Goal: Check status: Check status

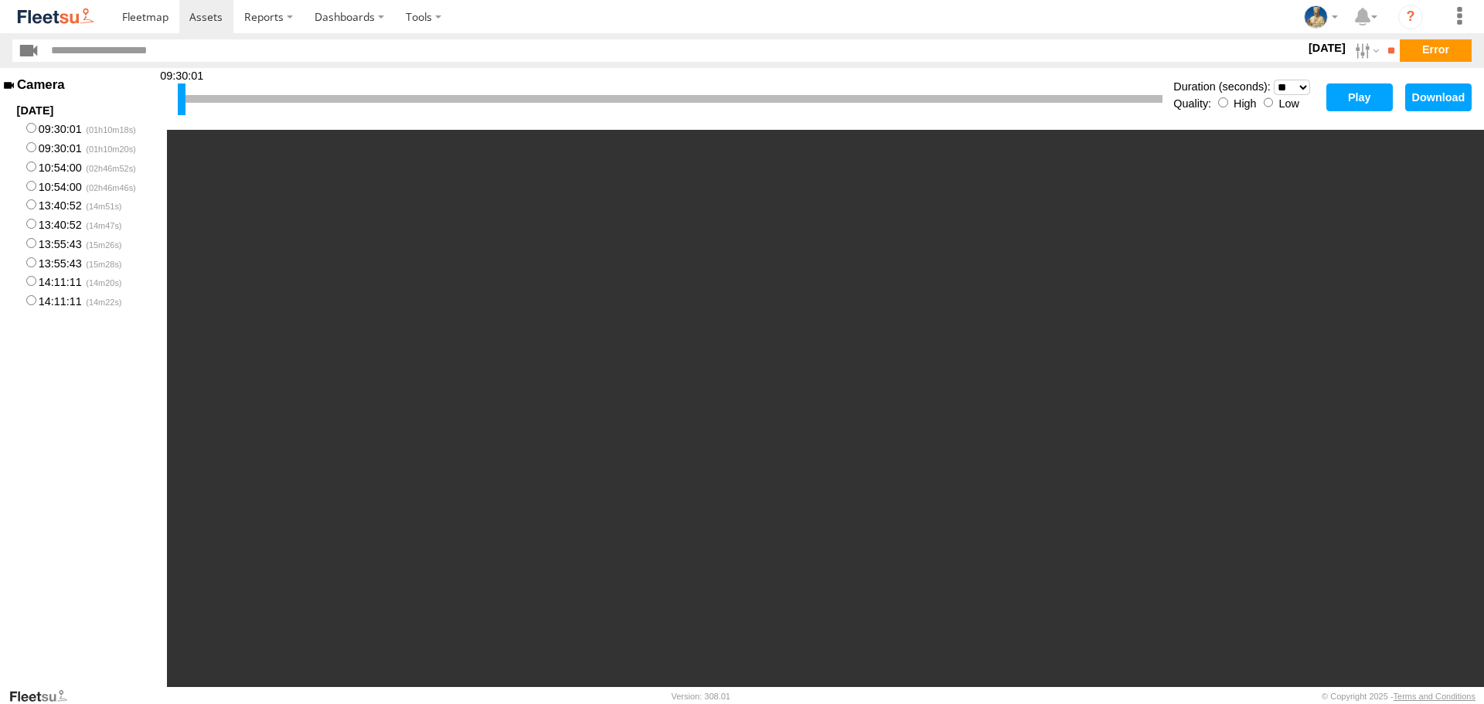
click at [1344, 92] on button "Play" at bounding box center [1359, 97] width 66 height 28
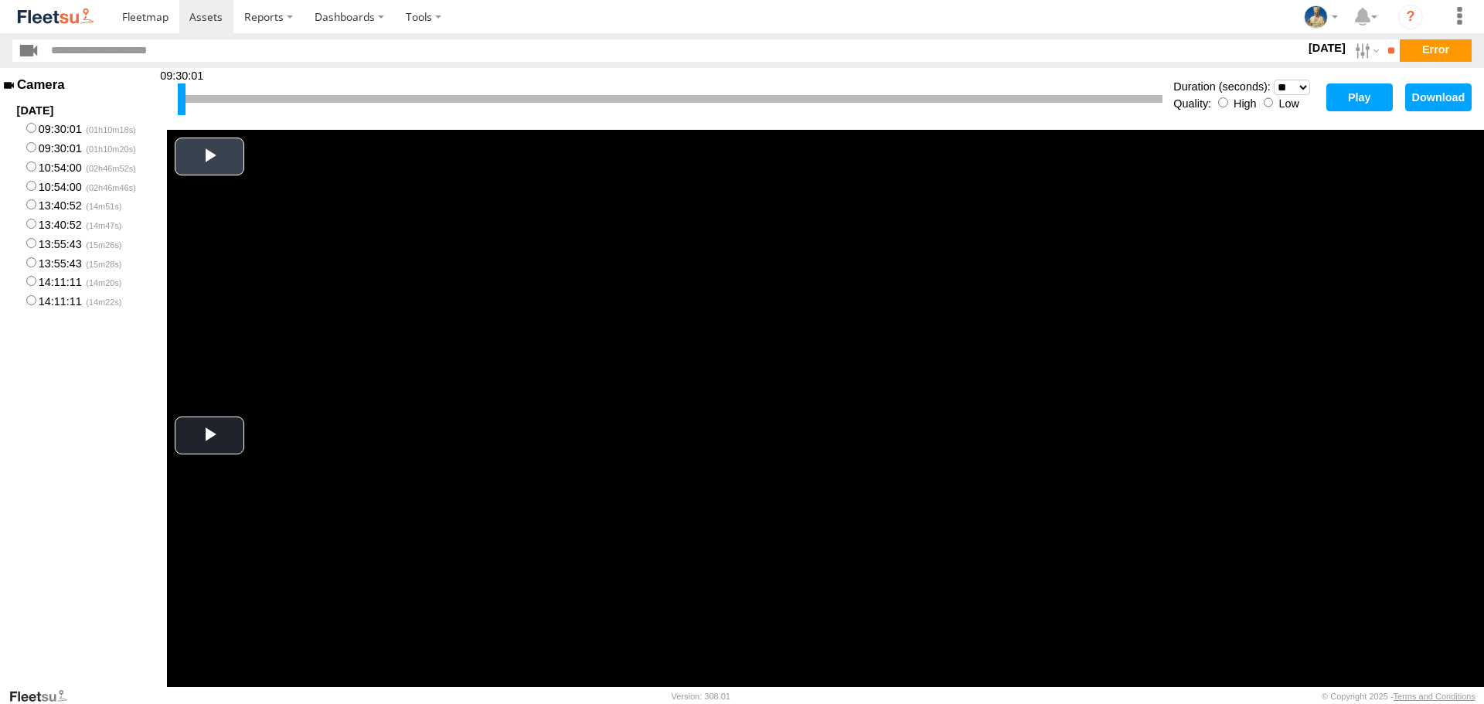
click at [209, 157] on span "Video Player" at bounding box center [209, 157] width 0 height 0
click at [1349, 100] on button "Play" at bounding box center [1359, 97] width 66 height 28
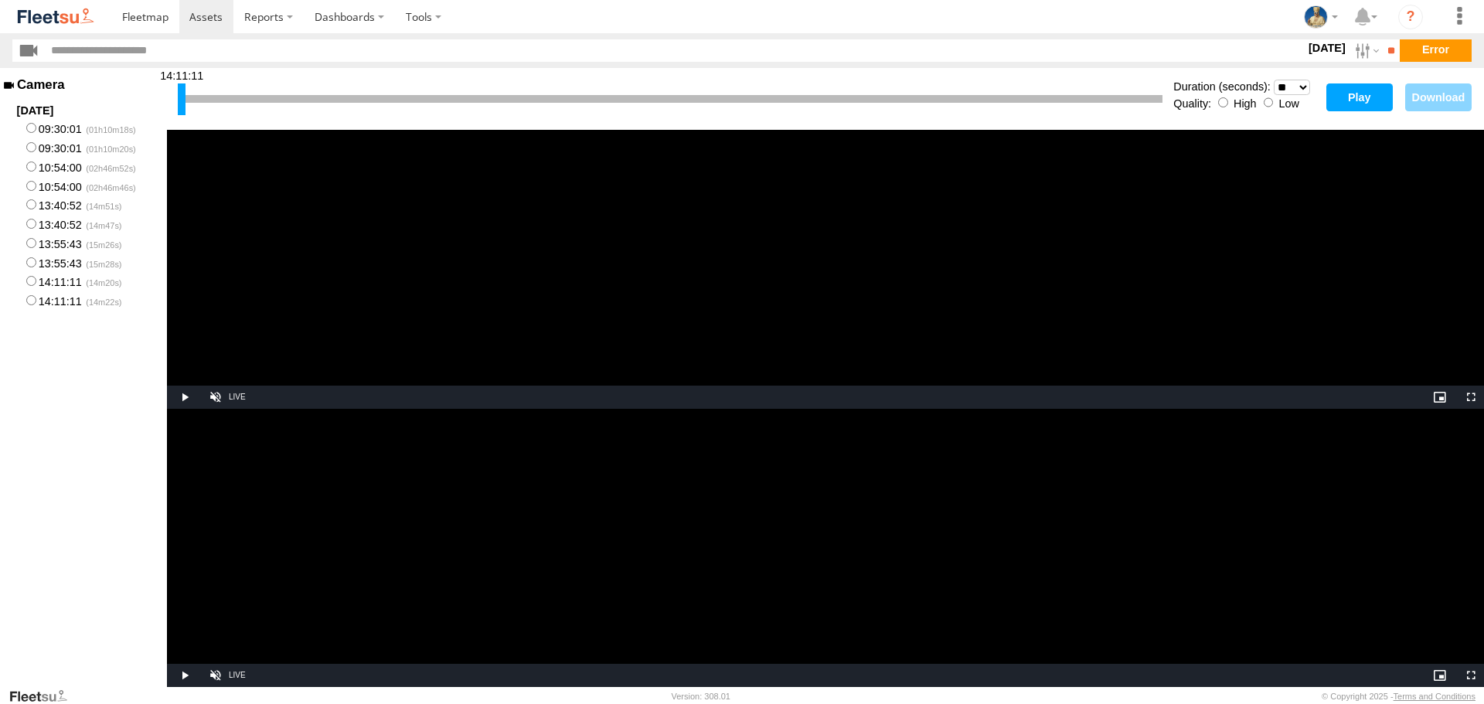
click at [31, 250] on label "13:55:43" at bounding box center [83, 242] width 167 height 19
click at [32, 270] on label "13:55:43" at bounding box center [83, 262] width 167 height 19
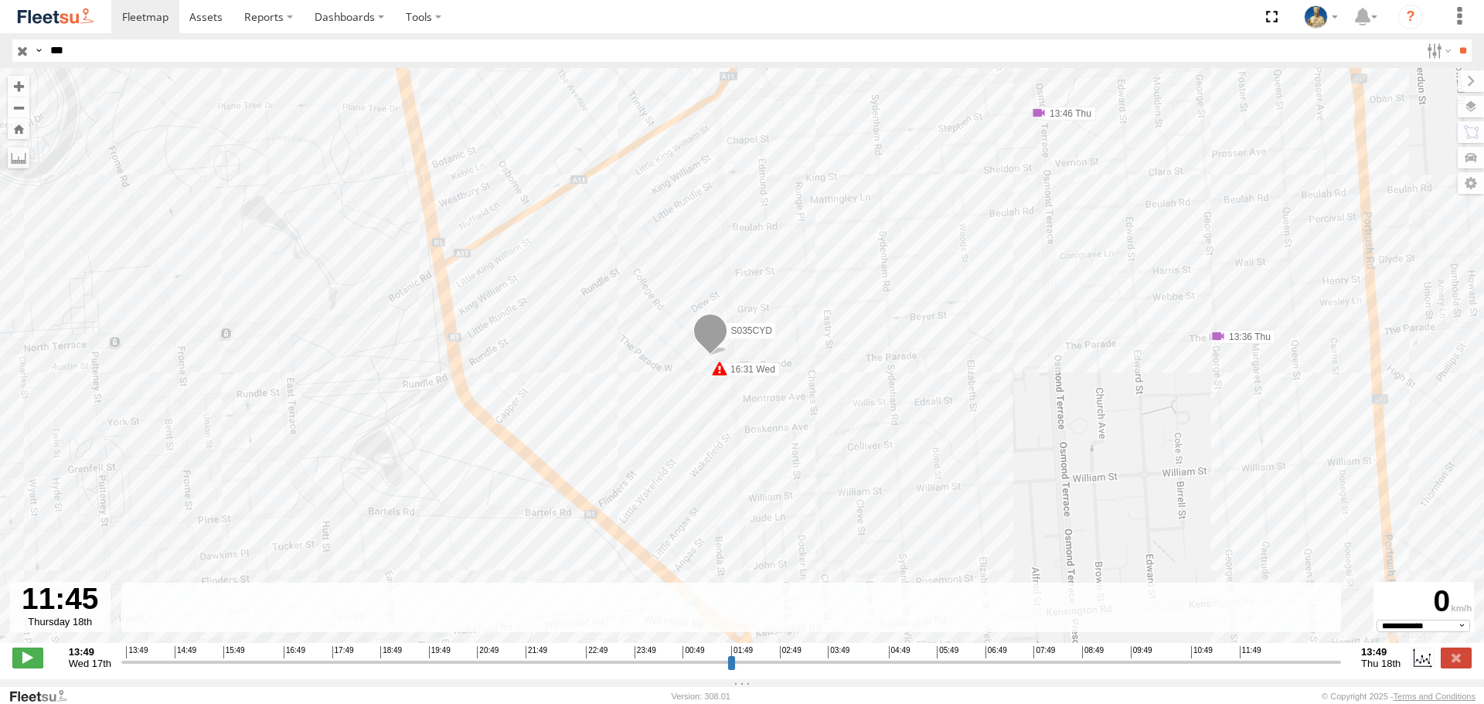
select select "**********"
click at [25, 49] on input "button" at bounding box center [22, 50] width 20 height 22
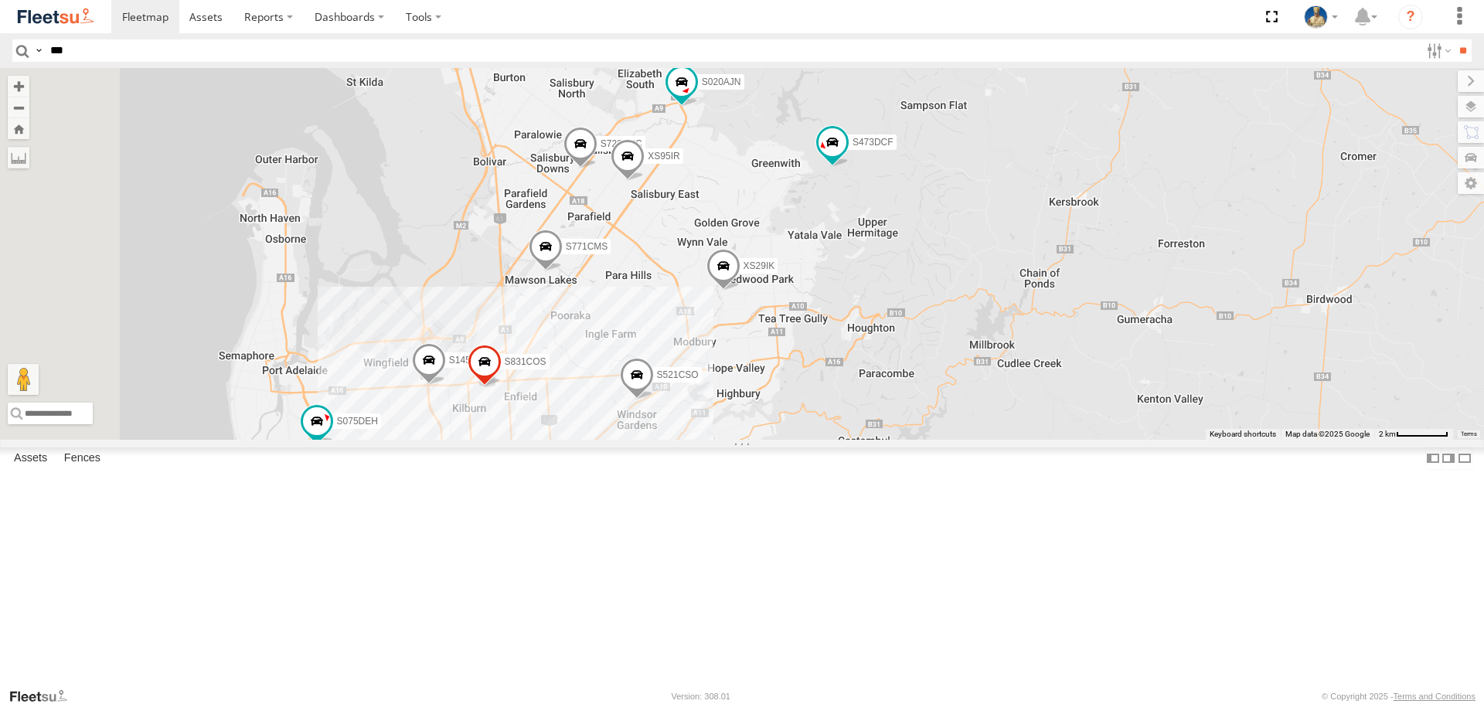
drag, startPoint x: 1016, startPoint y: 504, endPoint x: 1071, endPoint y: 424, distance: 96.9
click at [1071, 424] on div "S145DFJ S075DEH S343CTS S952BBS S020AJN XS46GX S831COS S959CNB DD067S MERC S521…" at bounding box center [742, 253] width 1484 height 371
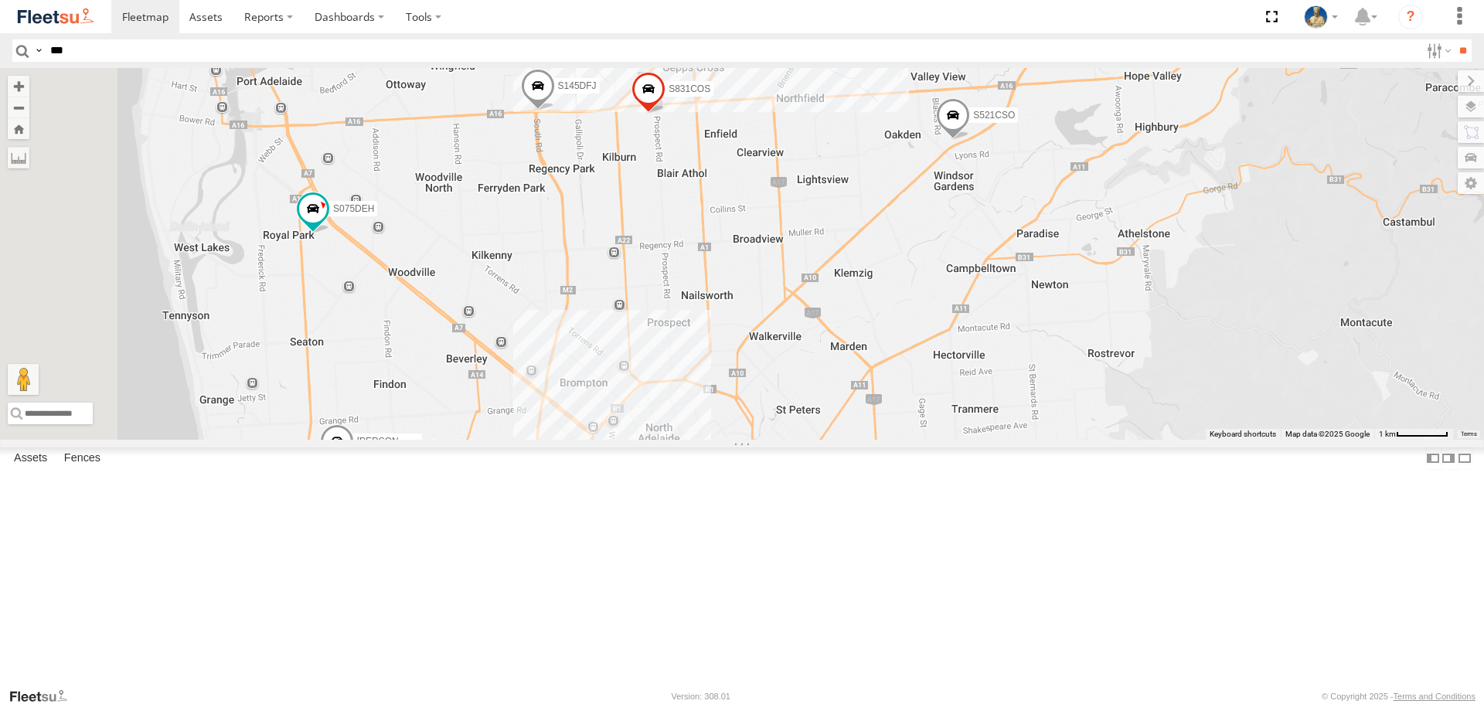
drag, startPoint x: 846, startPoint y: 585, endPoint x: 1072, endPoint y: 315, distance: 352.2
click at [1072, 315] on div "S145DFJ S075DEH S343CTS S952BBS S020AJN XS46GX S831COS S959CNB DD067S MERC S521…" at bounding box center [742, 253] width 1484 height 371
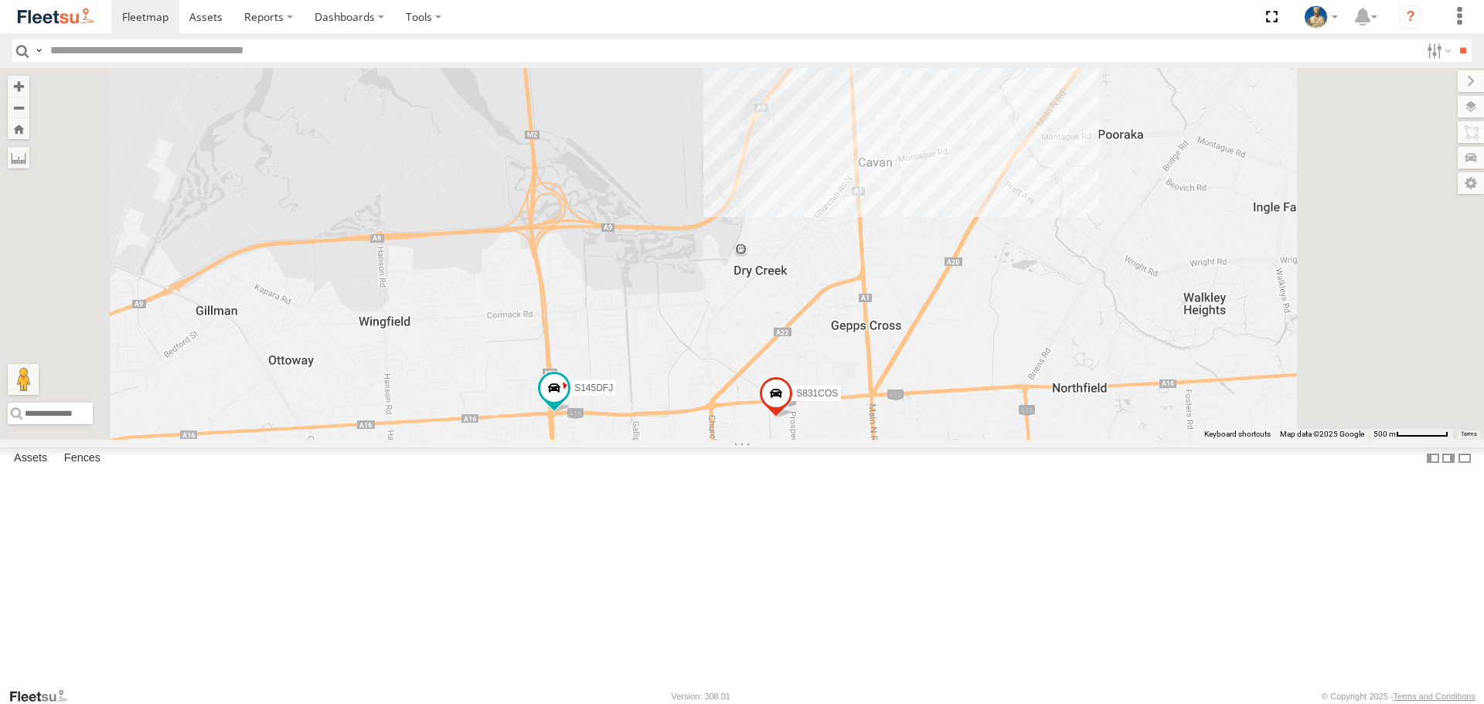
click at [60, 25] on img at bounding box center [55, 16] width 80 height 21
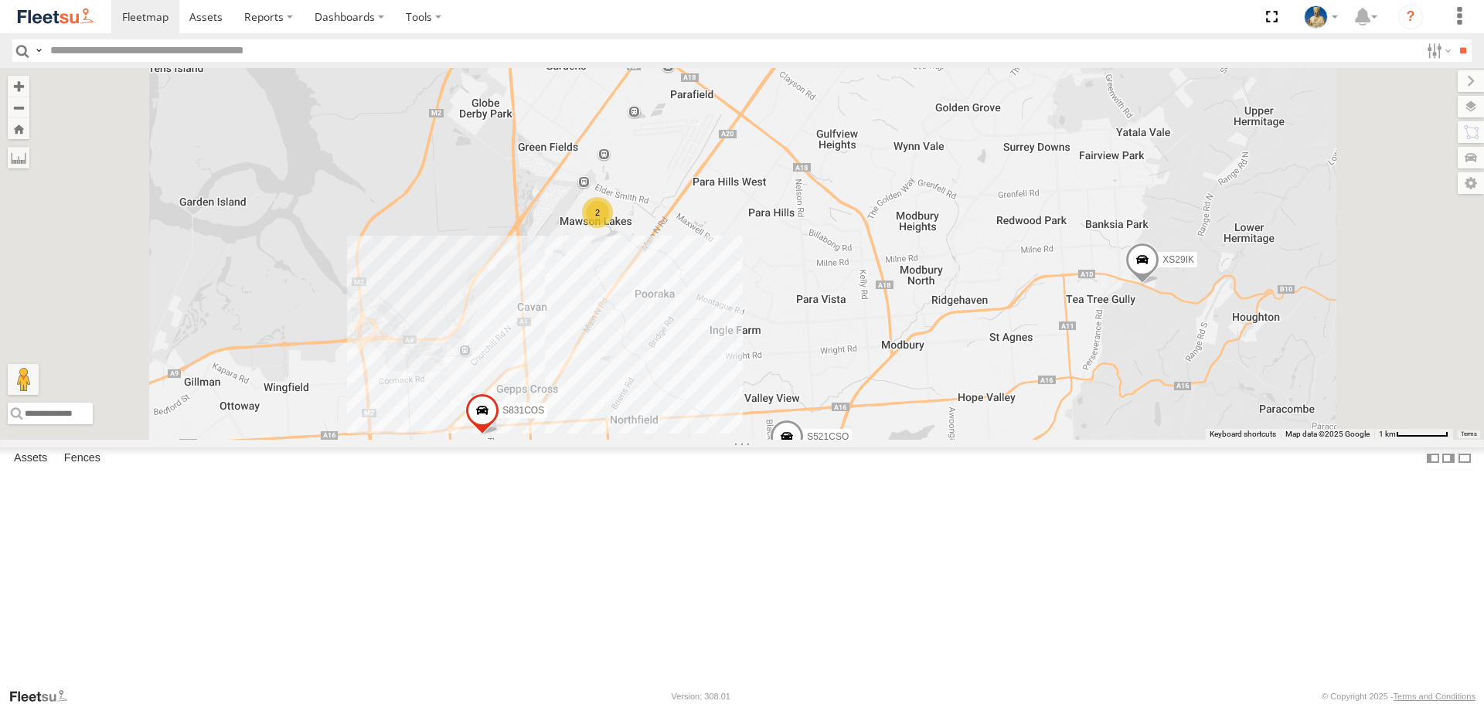
click at [499, 436] on span at bounding box center [482, 415] width 34 height 42
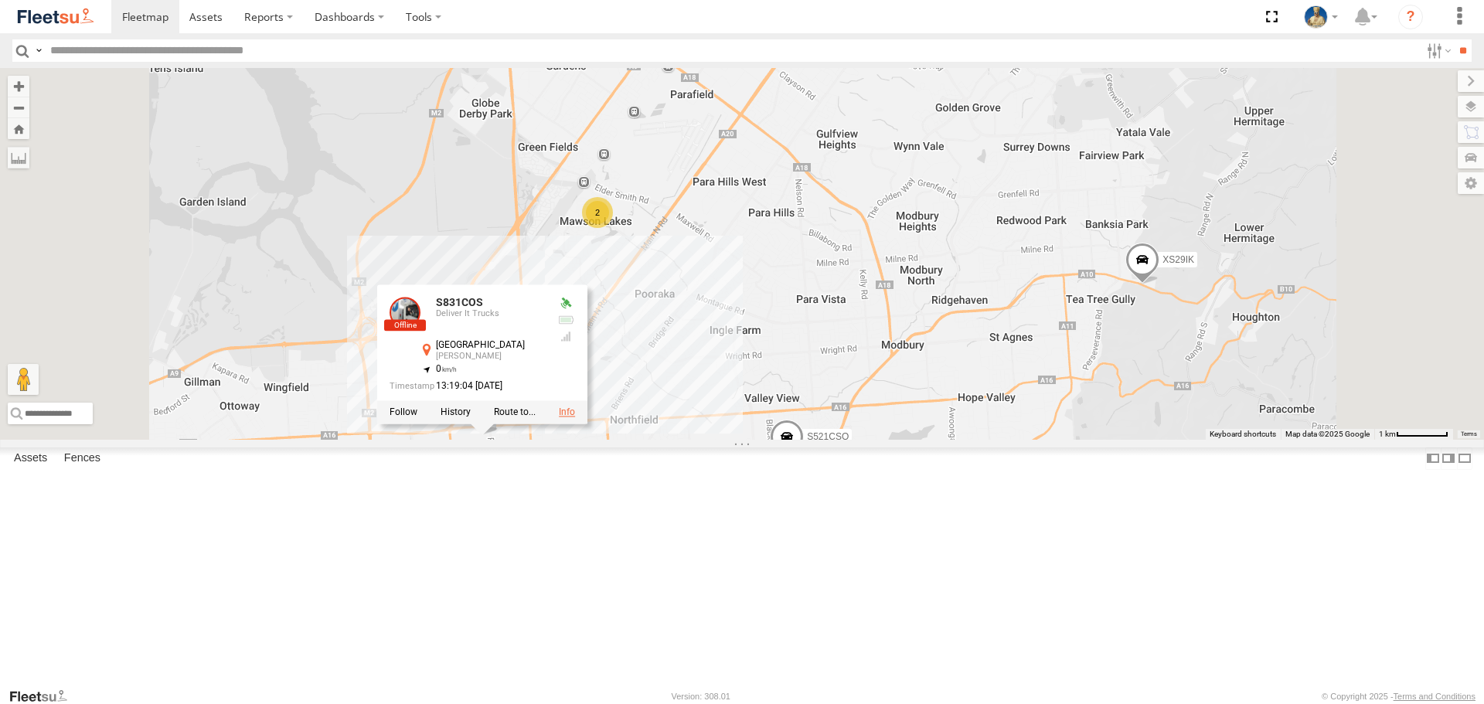
click at [575, 418] on link at bounding box center [567, 412] width 16 height 11
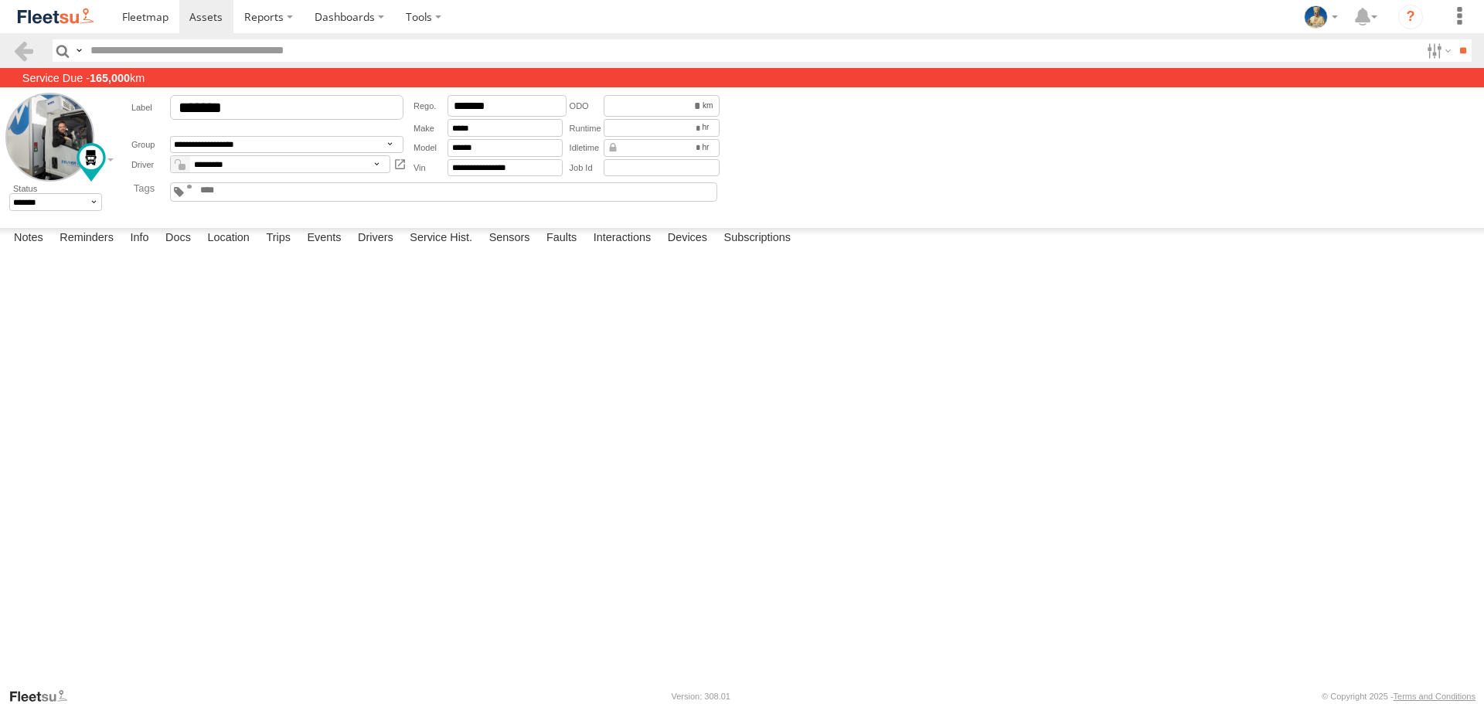
click at [51, 21] on img at bounding box center [55, 16] width 80 height 21
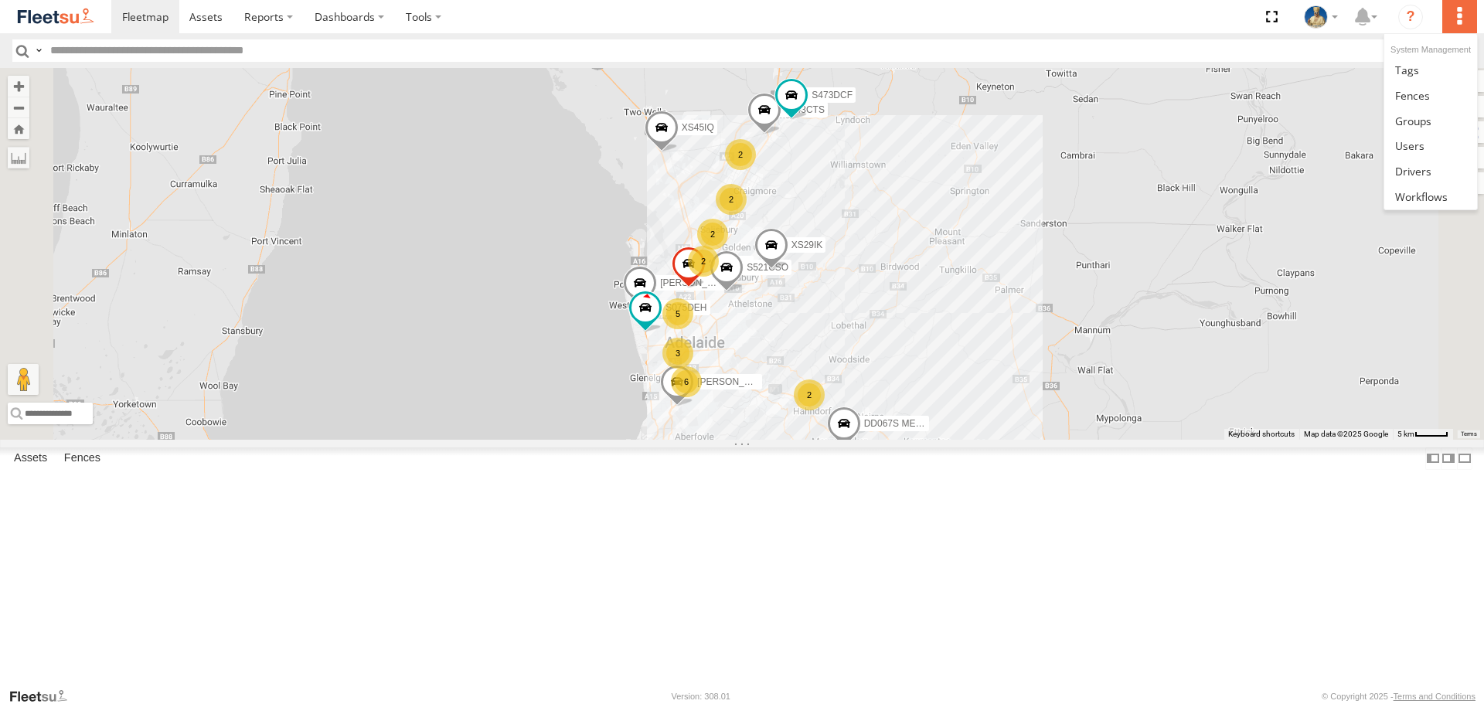
click at [1456, 12] on label at bounding box center [1459, 16] width 34 height 33
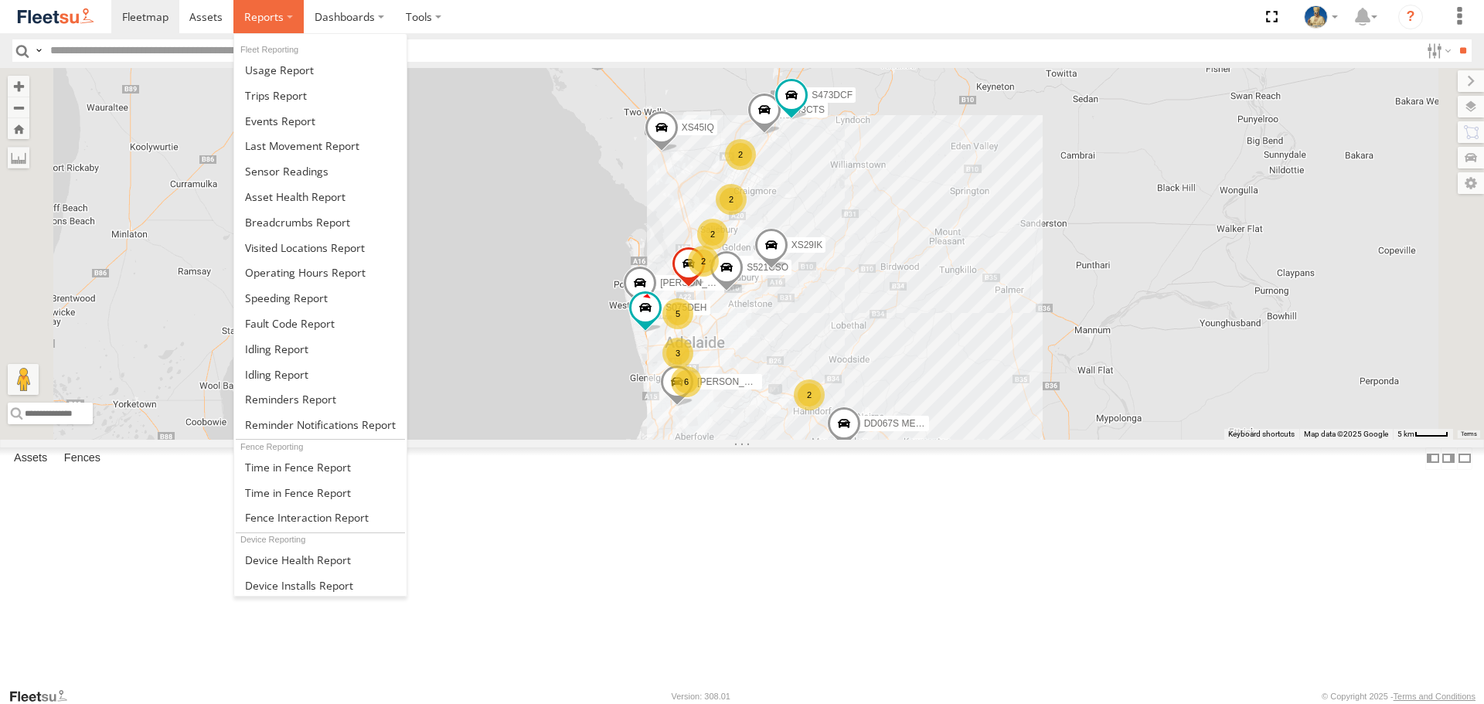
click at [262, 13] on span at bounding box center [263, 16] width 39 height 15
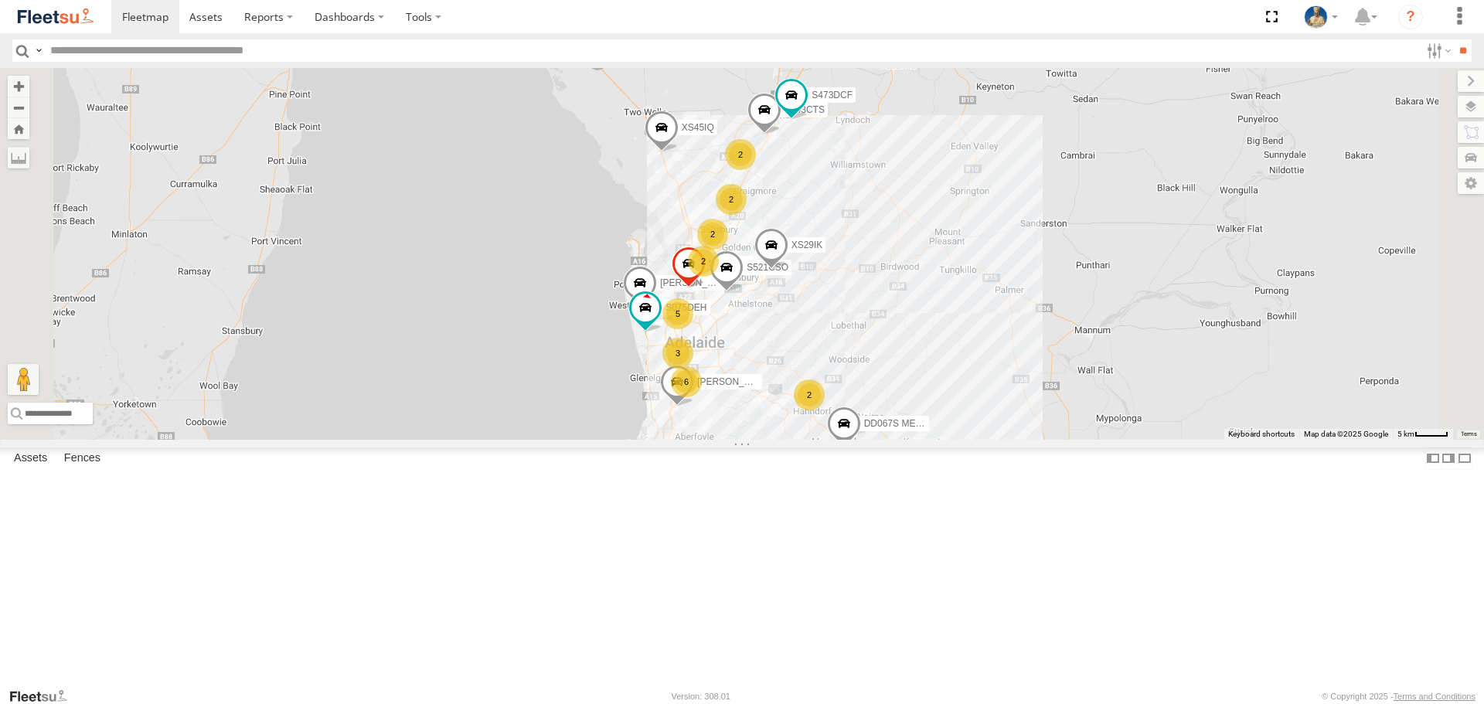
click at [736, 52] on input "text" at bounding box center [732, 50] width 1376 height 22
click at [414, 14] on label at bounding box center [423, 16] width 57 height 33
click at [374, 24] on label "Dashboards" at bounding box center [349, 16] width 91 height 33
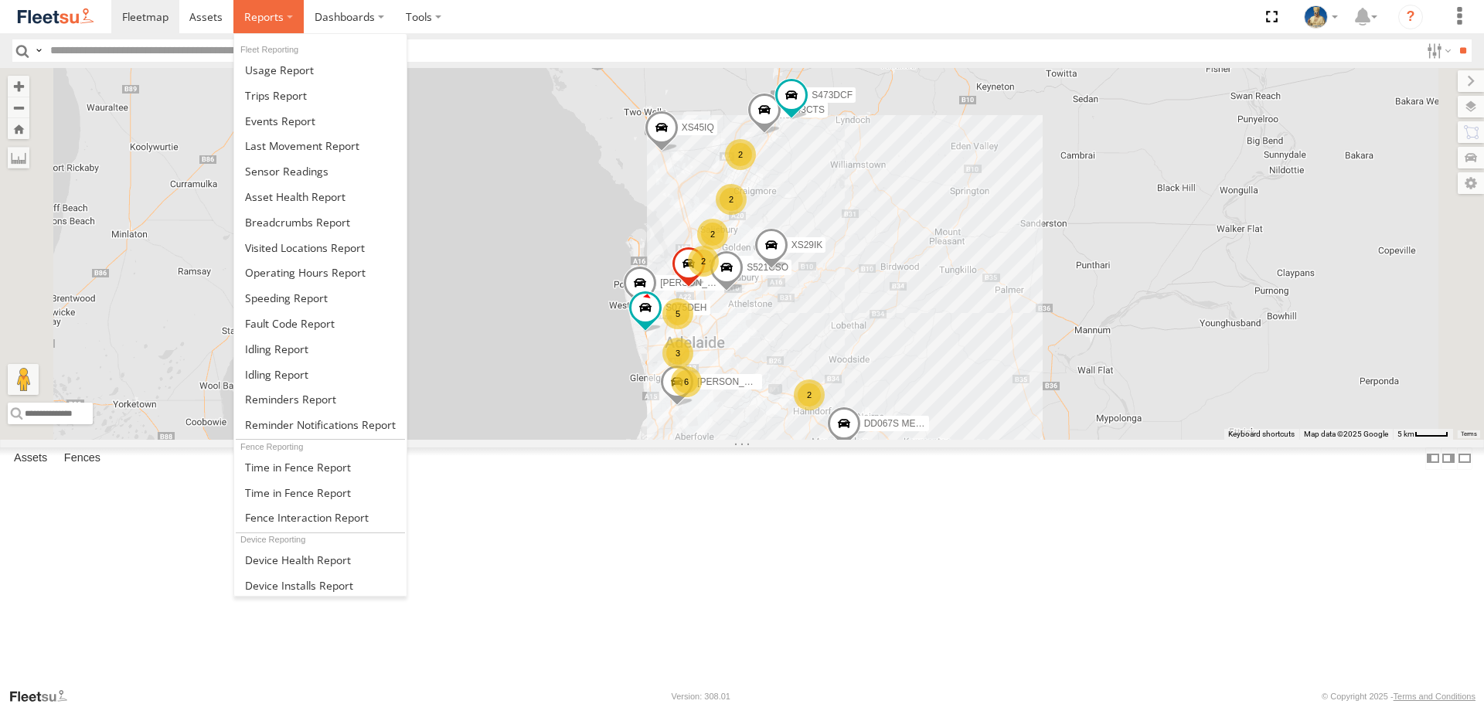
click at [288, 19] on label at bounding box center [268, 16] width 70 height 33
click at [235, 19] on label at bounding box center [268, 16] width 70 height 33
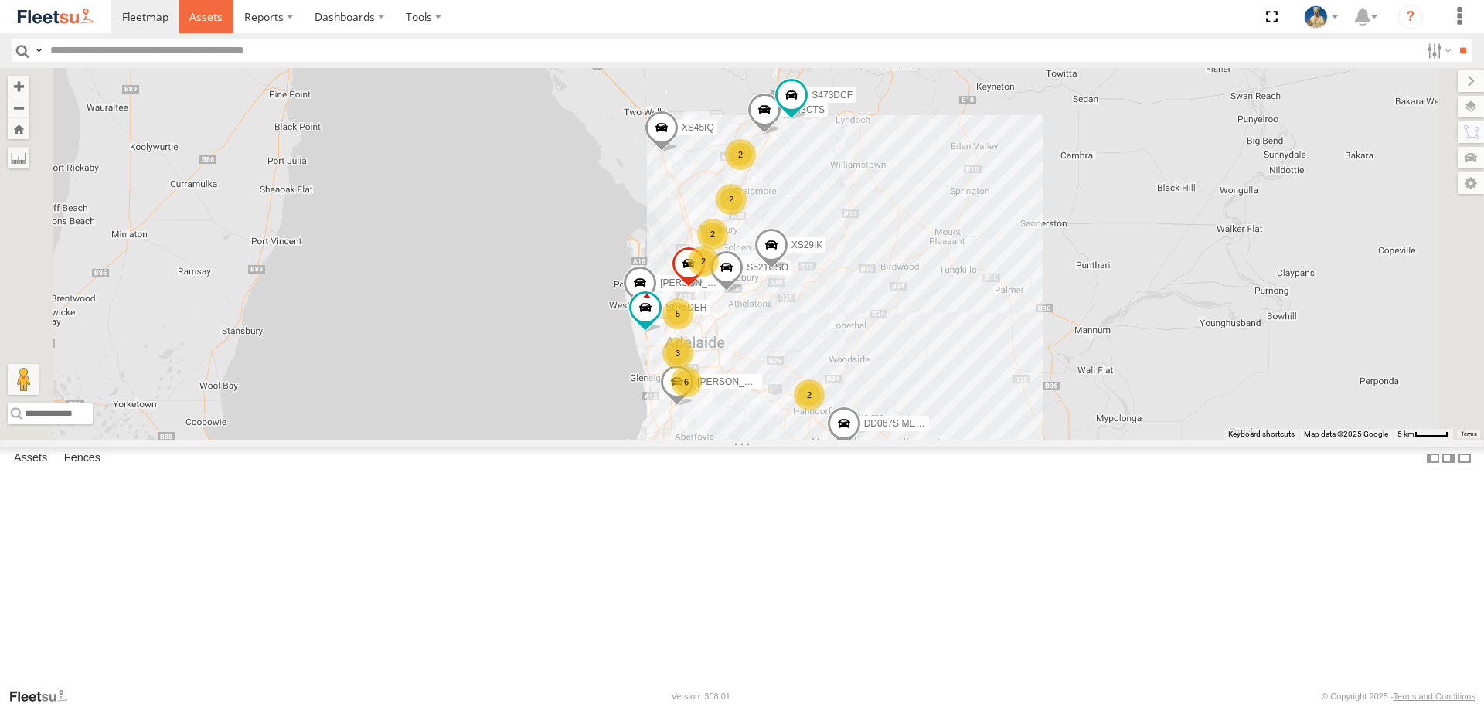
click at [209, 19] on span at bounding box center [205, 16] width 33 height 15
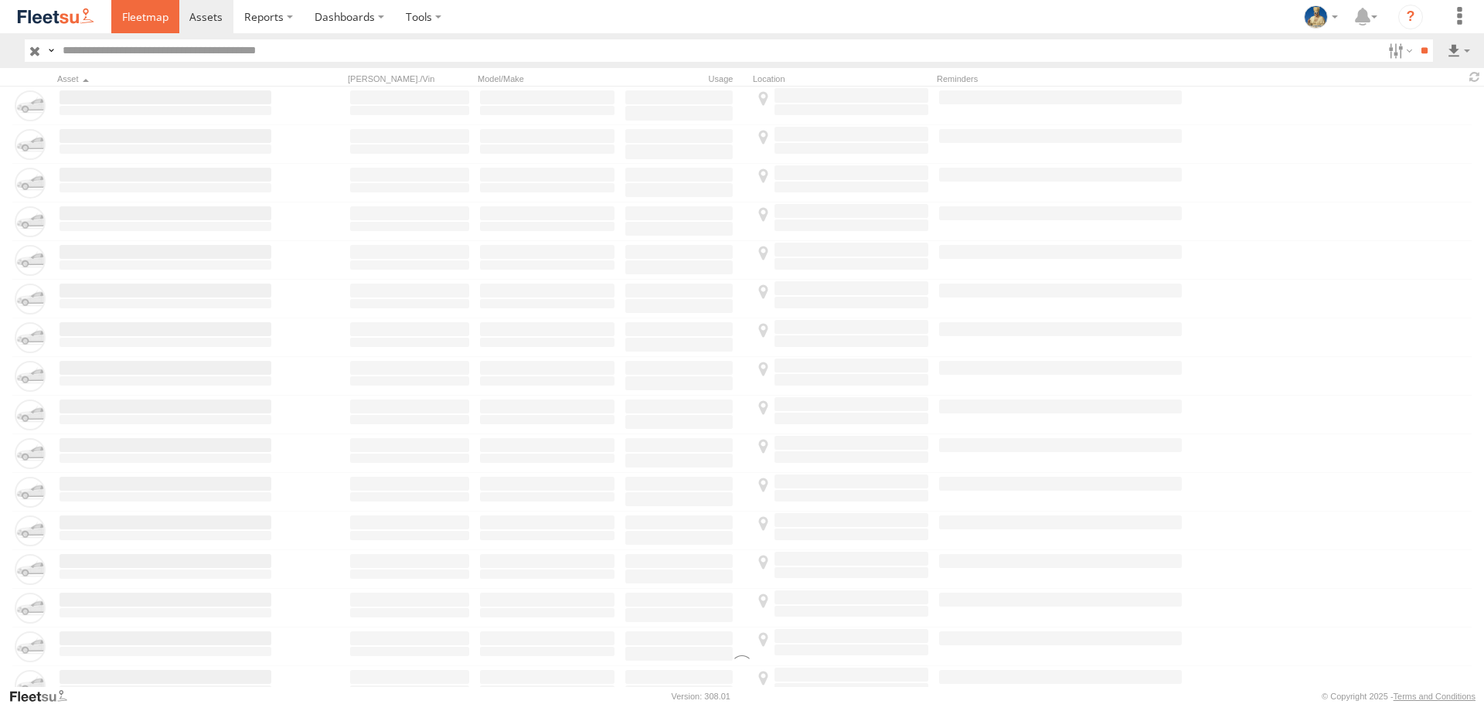
click at [149, 16] on span at bounding box center [145, 16] width 46 height 15
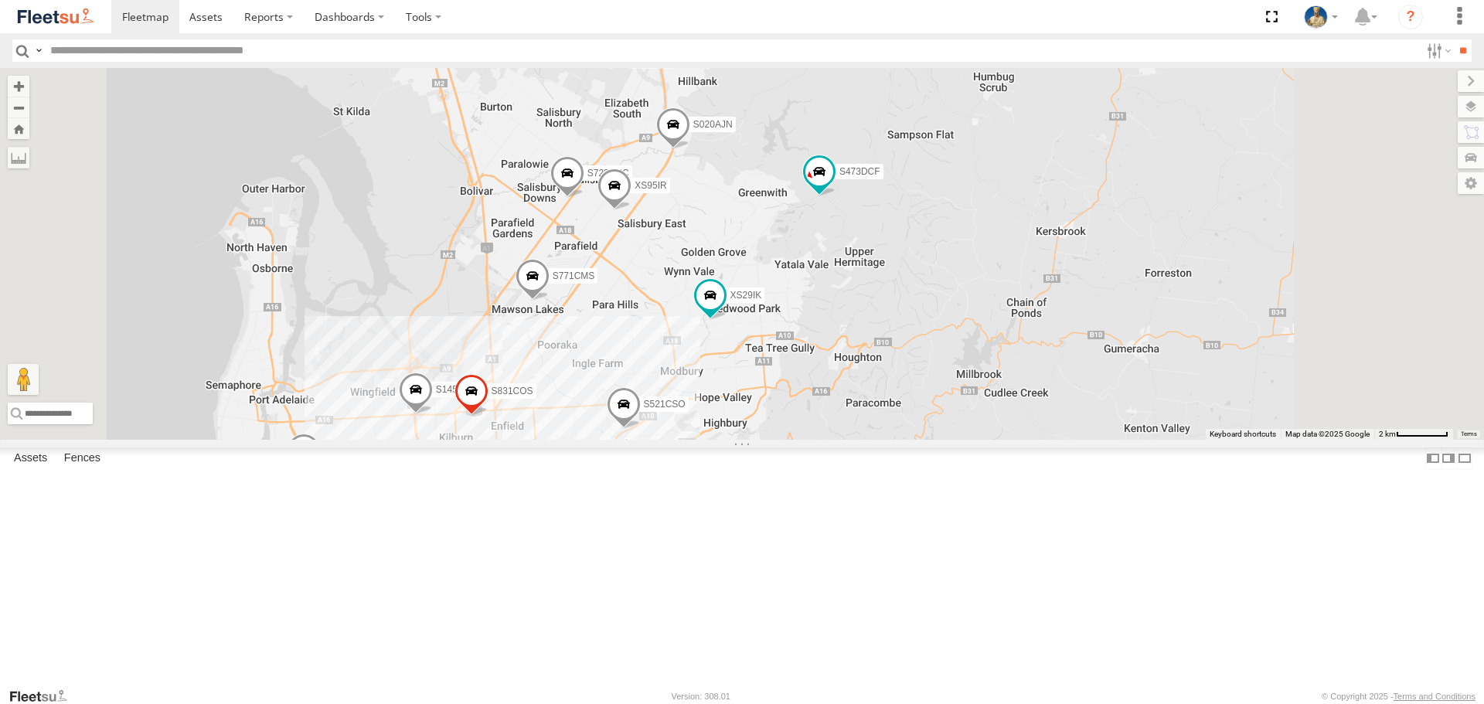
drag, startPoint x: 996, startPoint y: 521, endPoint x: 1030, endPoint y: 498, distance: 41.8
click at [1030, 439] on div "S075DEH S343CTS S952BBS S020AJN XS46GX S959CNB DD067S MERC S521CSO S473DCF S662…" at bounding box center [742, 253] width 1484 height 371
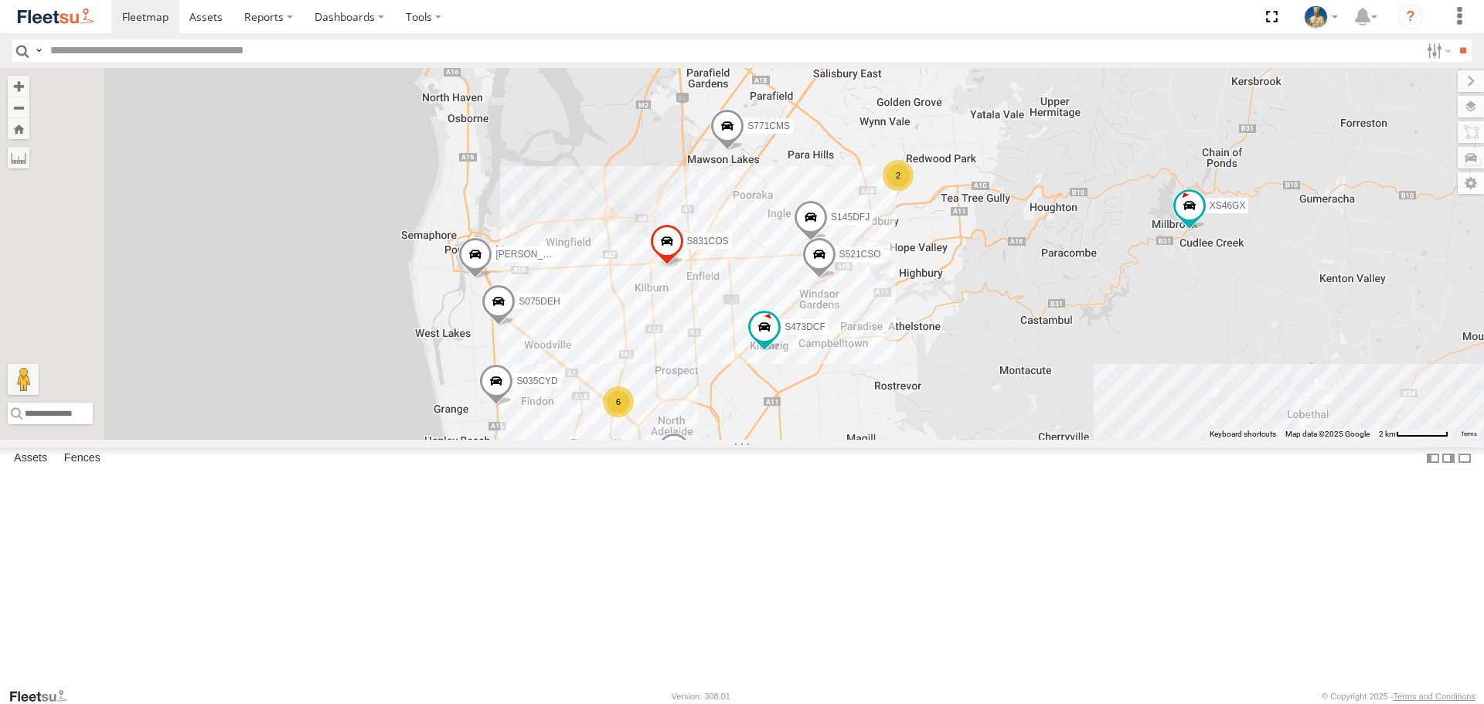
drag, startPoint x: 1102, startPoint y: 451, endPoint x: 1156, endPoint y: 376, distance: 91.8
click at [1156, 376] on div "S145DFJ S075DEH XS46GX S831COS S521CSO S723CHC S473DCF S771CMS XS95IR S035CYD G…" at bounding box center [742, 253] width 1484 height 371
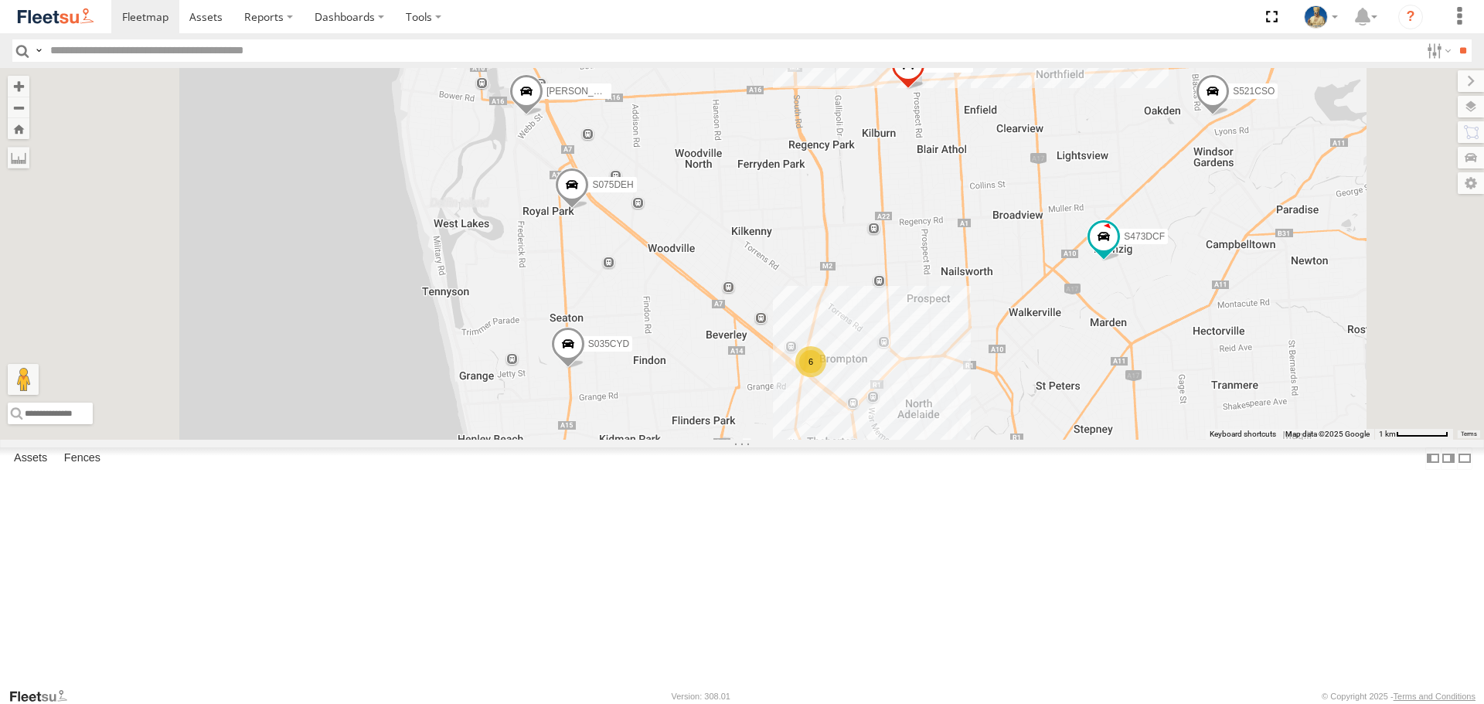
drag, startPoint x: 1018, startPoint y: 320, endPoint x: 1020, endPoint y: 261, distance: 58.8
click at [1019, 270] on div "S145DFJ S075DEH XS46GX S831COS S521CSO S723CHC S473DCF S771CMS XS95IR S035CYD G…" at bounding box center [742, 253] width 1484 height 371
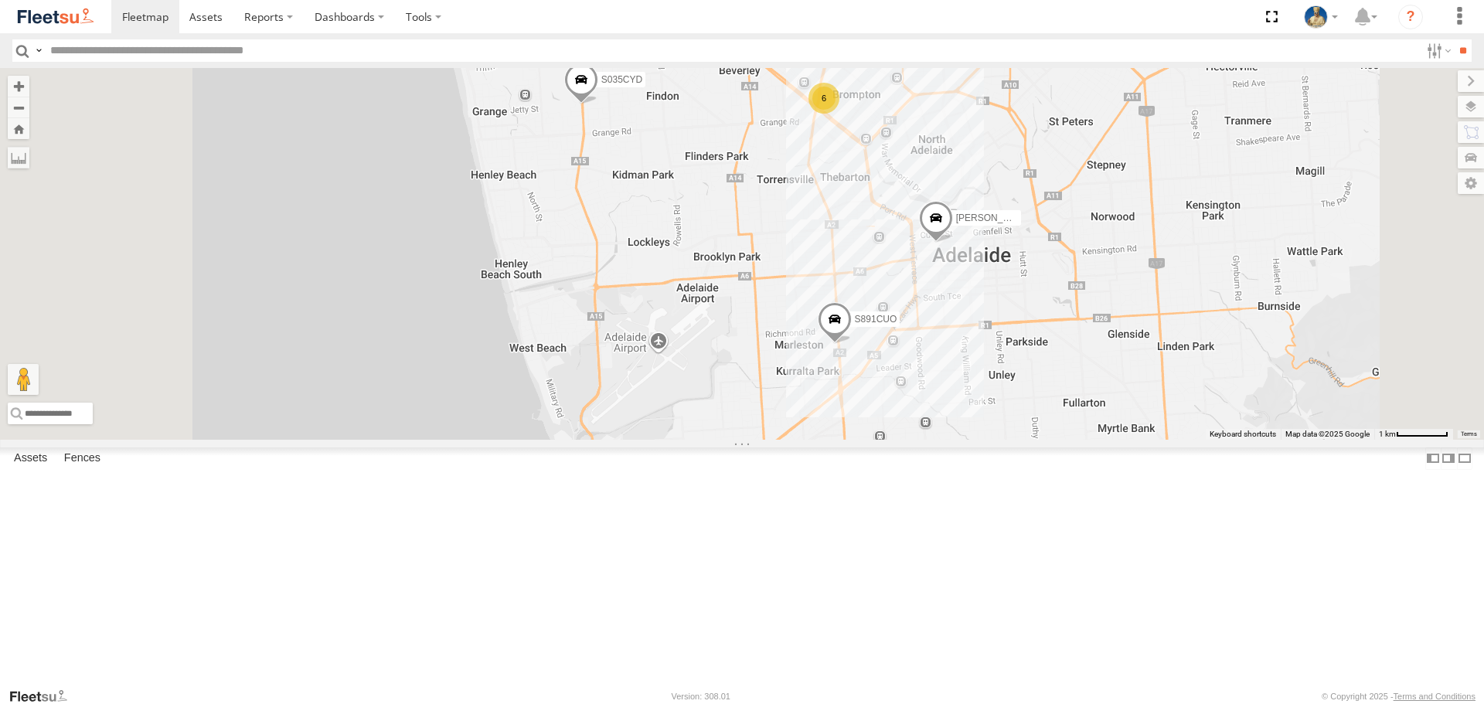
click at [598, 105] on span at bounding box center [581, 84] width 34 height 42
click at [865, 280] on div "S145DFJ S075DEH XS46GX S831COS S521CSO S723CHC S473DCF S771CMS XS95IR S035CYD G…" at bounding box center [742, 253] width 1484 height 371
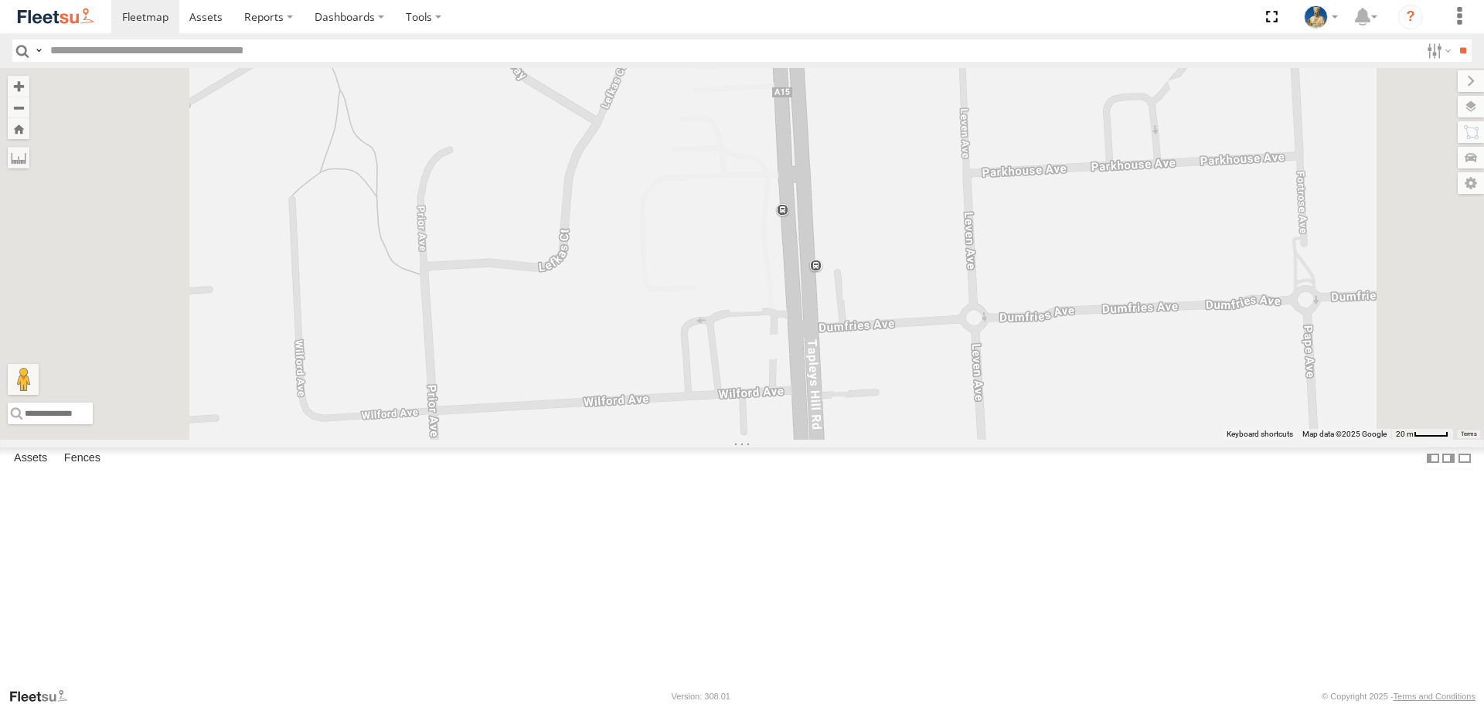
scroll to position [309, 0]
click at [0, 0] on div "S035CYD" at bounding box center [0, 0] width 0 height 0
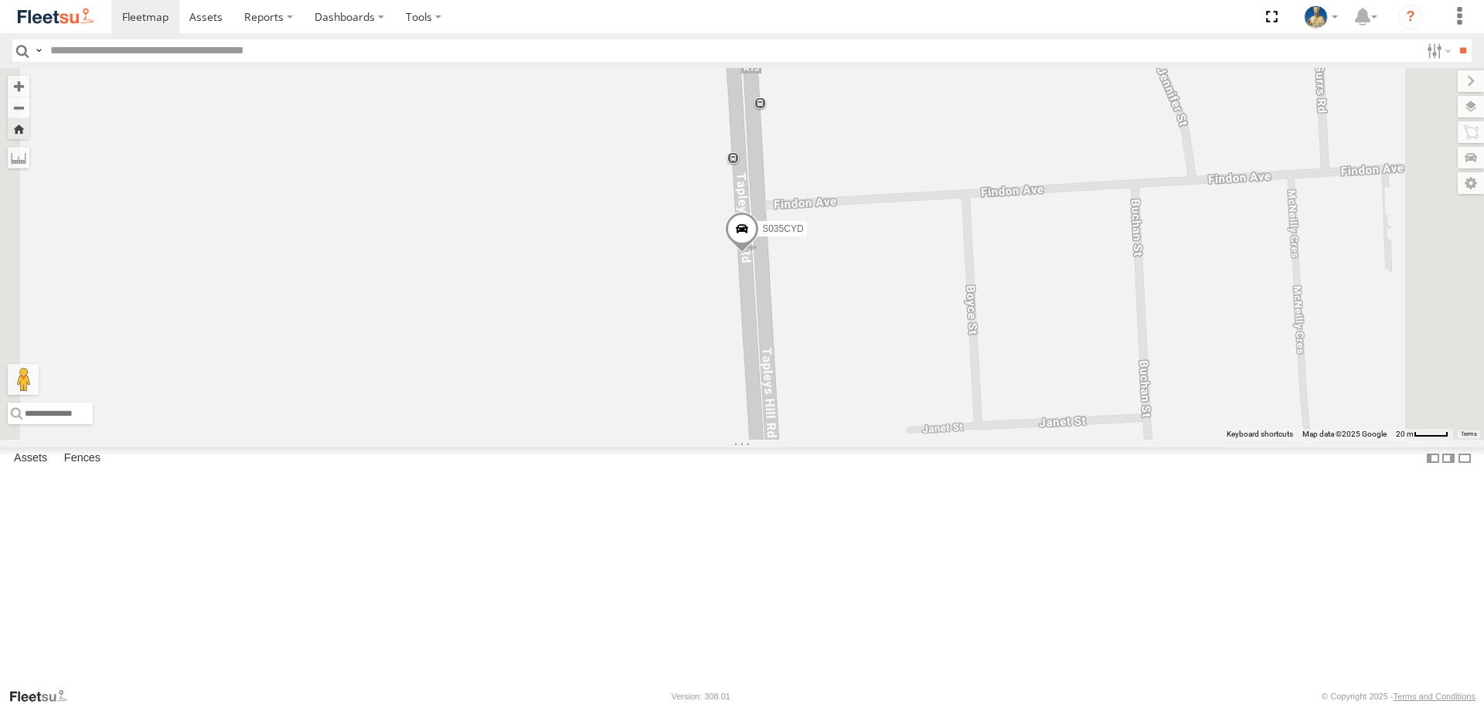
click at [0, 0] on link at bounding box center [0, 0] width 0 height 0
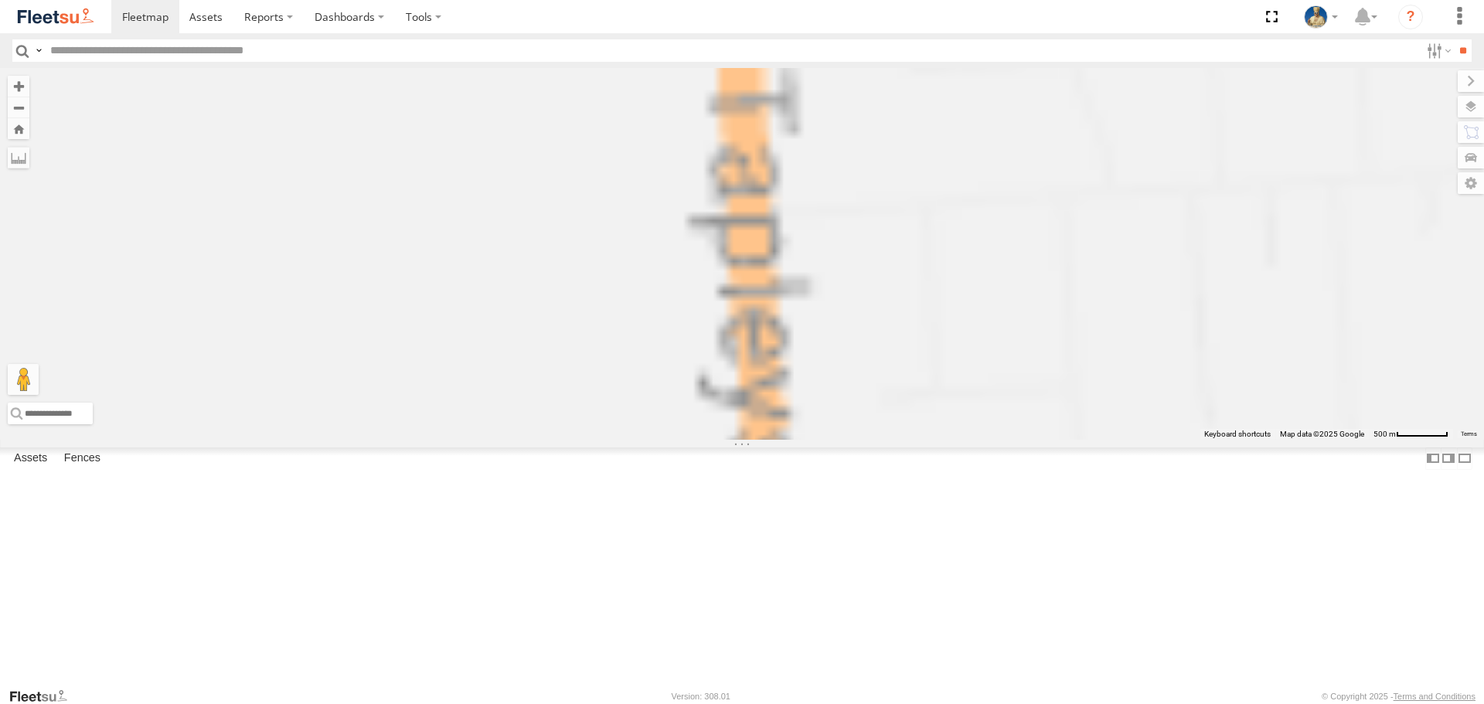
scroll to position [0, 0]
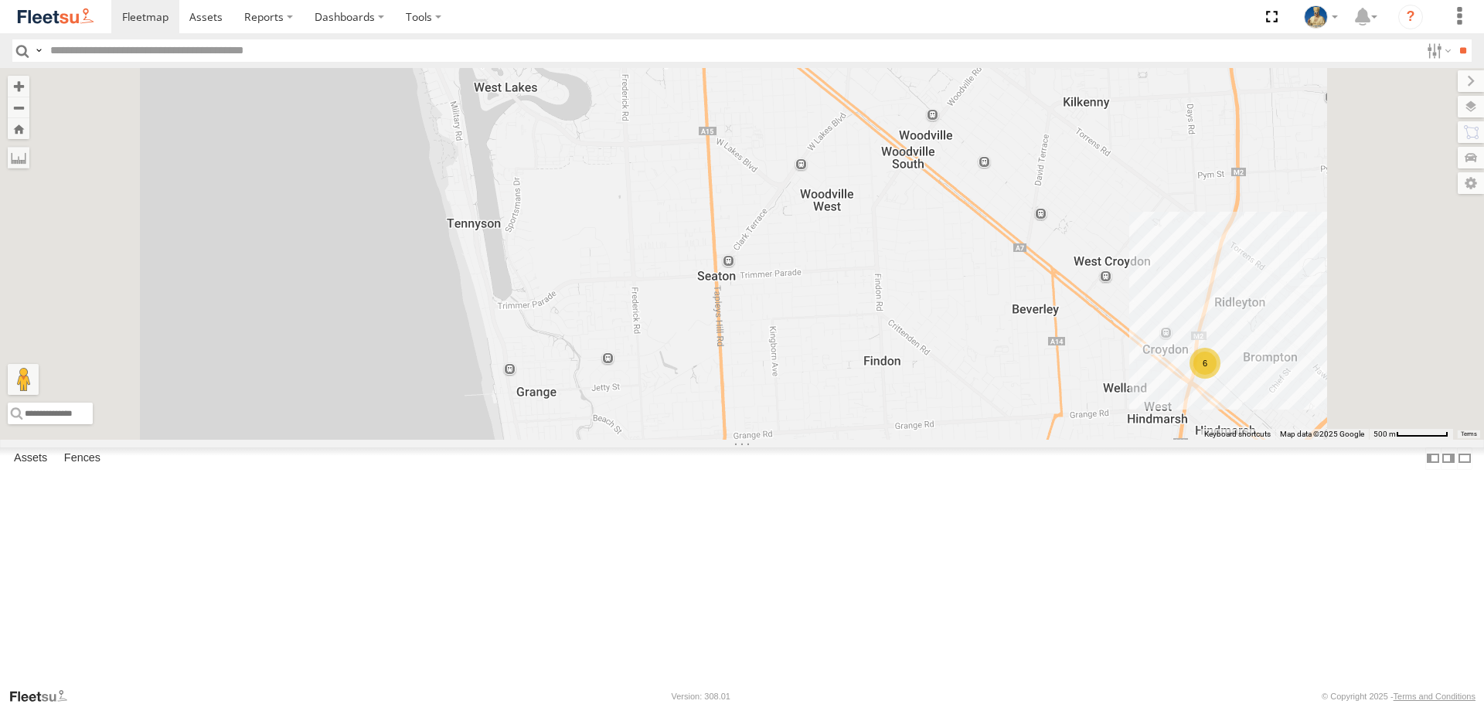
drag, startPoint x: 1048, startPoint y: 194, endPoint x: 743, endPoint y: 344, distance: 340.2
click at [746, 349] on div "S075DEH 6" at bounding box center [742, 253] width 1484 height 371
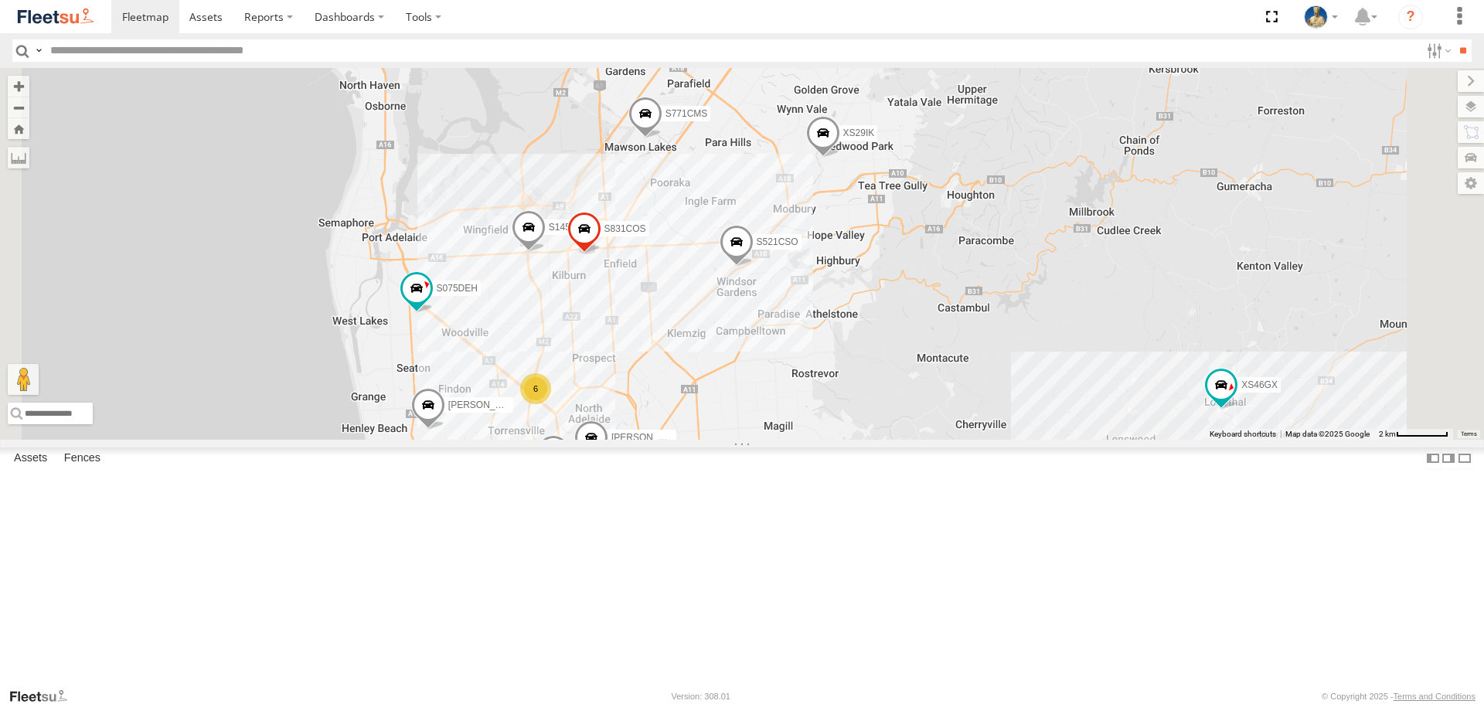
drag, startPoint x: 981, startPoint y: 529, endPoint x: 991, endPoint y: 524, distance: 11.4
click at [990, 439] on div "S075DEH S343CTS S952BBS S020AJN XS46GX S959CNB DD067S MERC S521CSO S473DCF S662…" at bounding box center [742, 253] width 1484 height 371
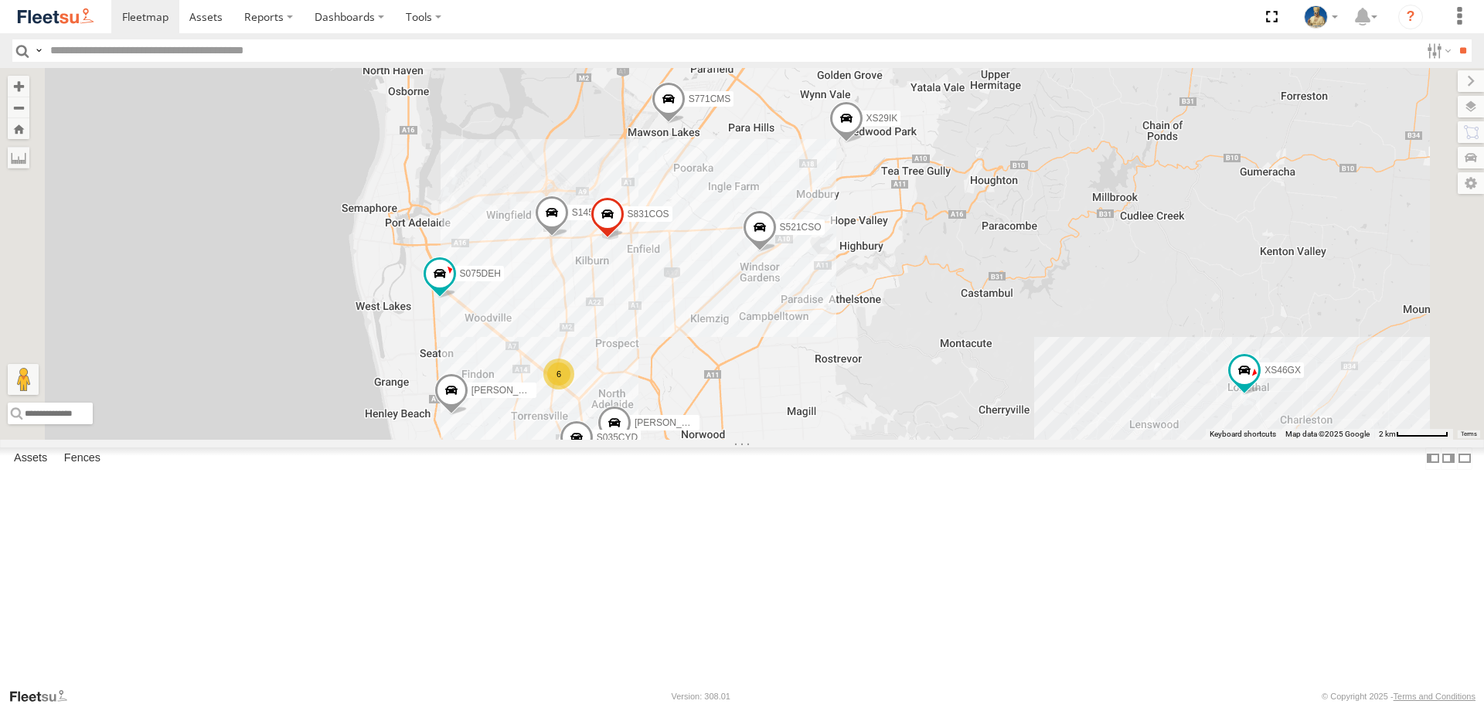
drag, startPoint x: 988, startPoint y: 561, endPoint x: 1011, endPoint y: 553, distance: 24.7
click at [1008, 439] on div "S075DEH S343CTS S952BBS S020AJN XS46GX S959CNB DD067S MERC S521CSO S473DCF S662…" at bounding box center [742, 253] width 1484 height 371
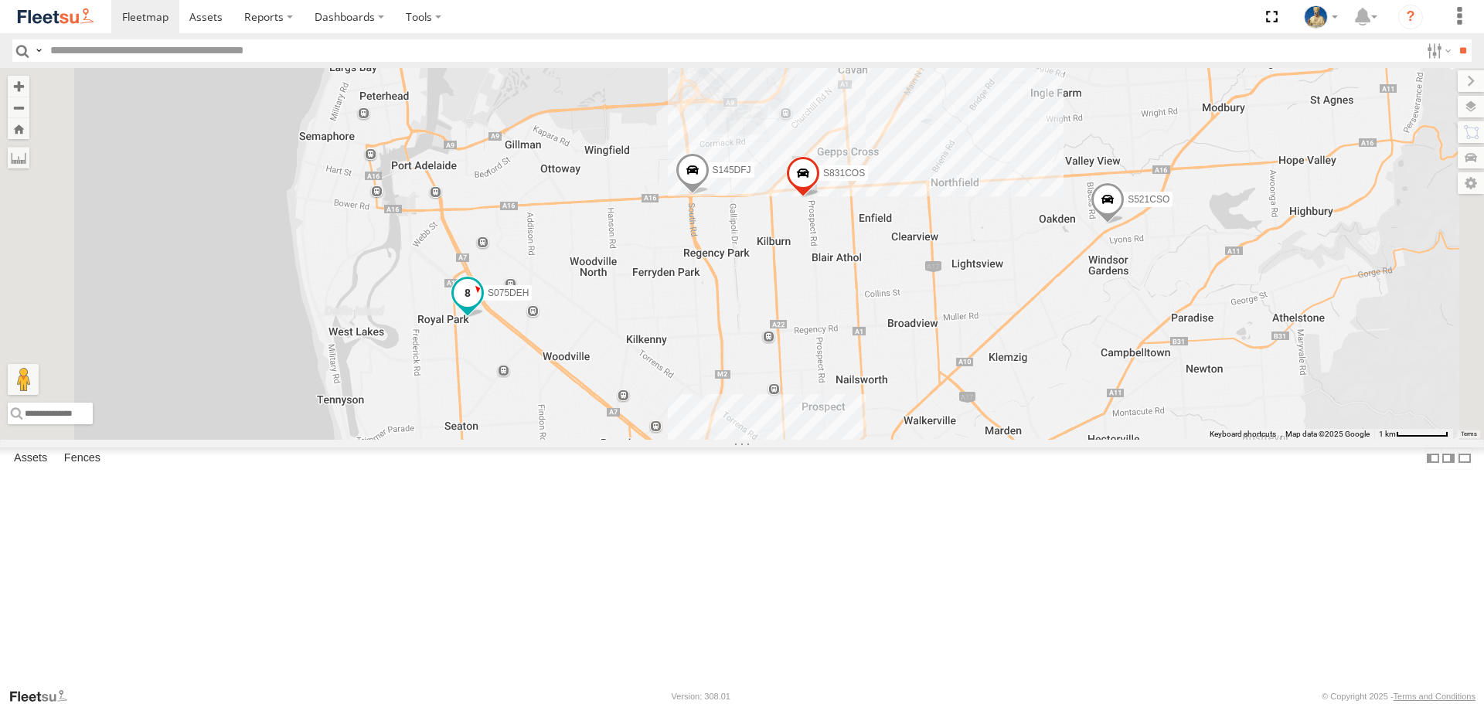
click at [482, 307] on span at bounding box center [468, 293] width 28 height 28
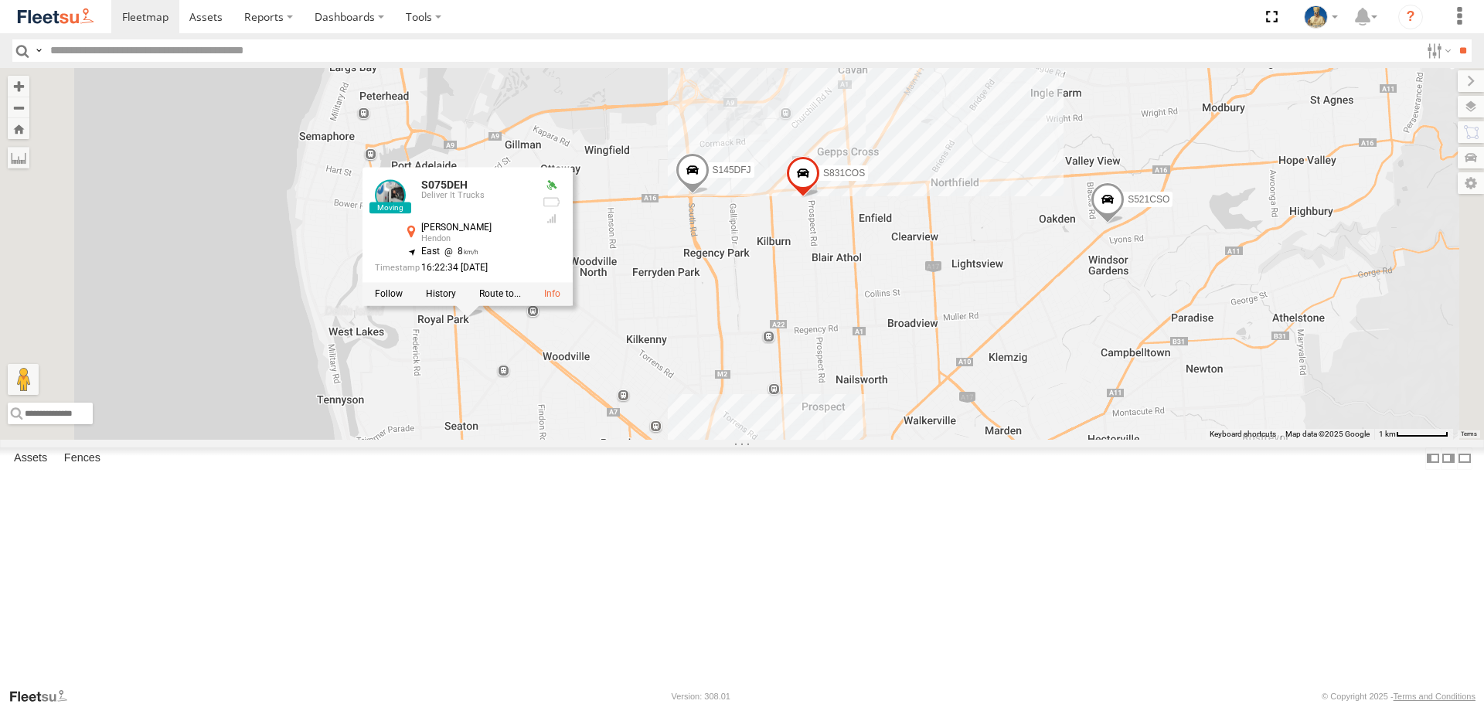
click at [918, 408] on div "S075DEH S343CTS S952BBS S020AJN XS46GX S959CNB DD067S MERC S521CSO S473DCF S662…" at bounding box center [742, 253] width 1484 height 371
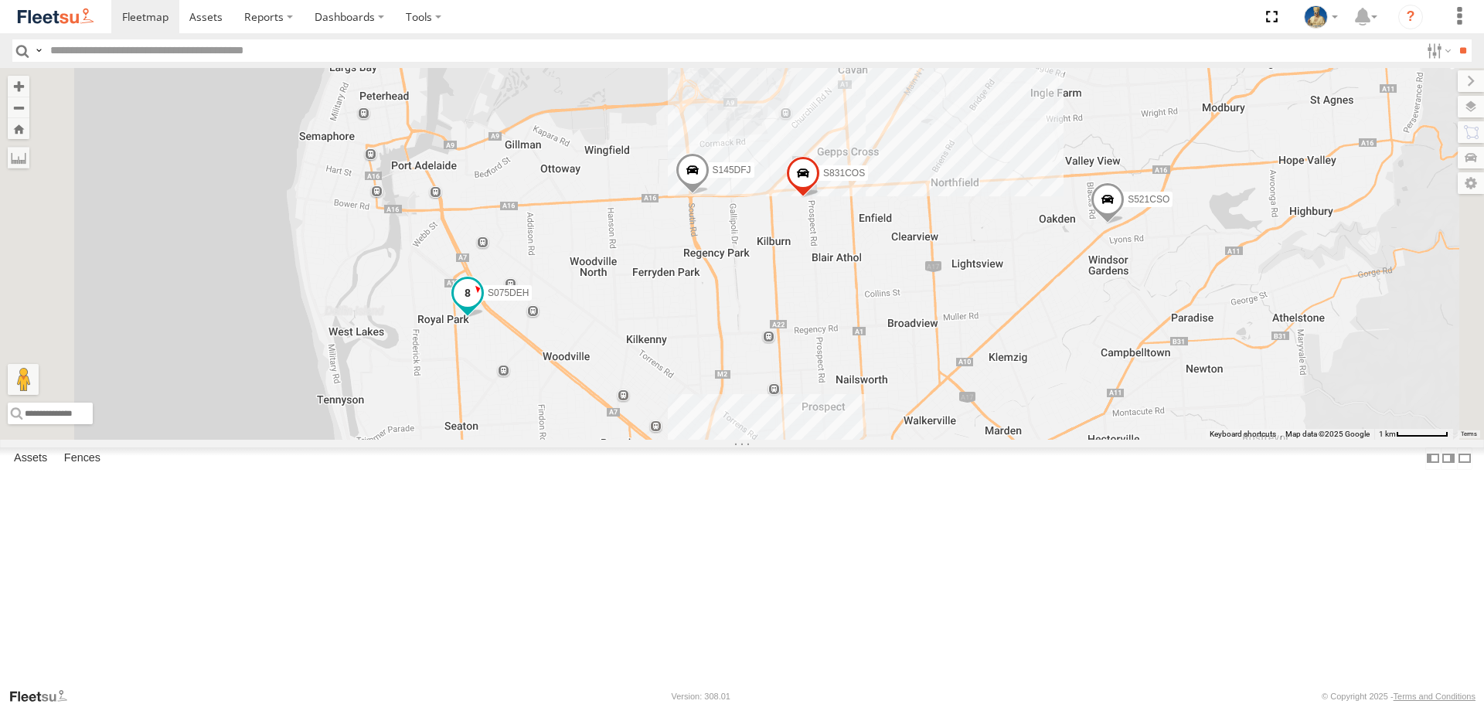
click at [482, 307] on span at bounding box center [468, 293] width 28 height 28
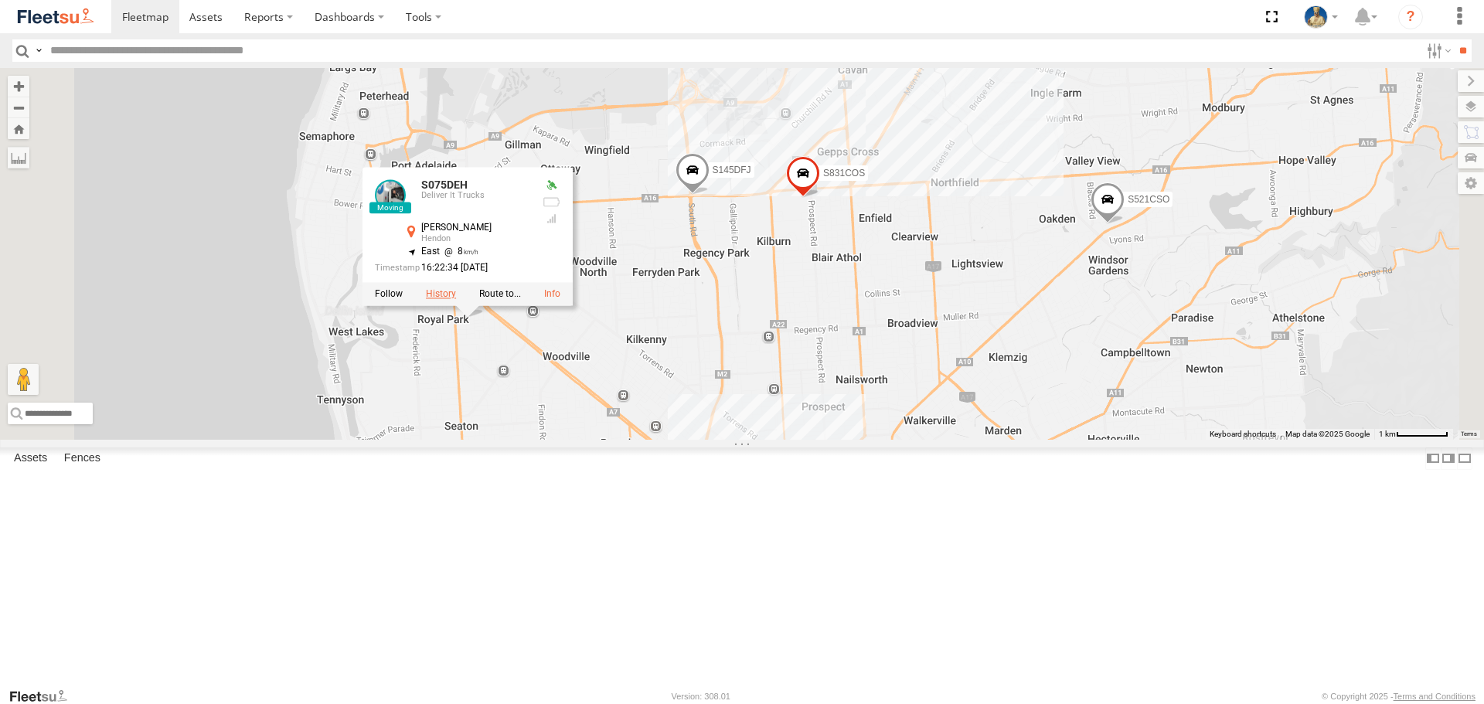
click at [456, 300] on label at bounding box center [441, 294] width 30 height 11
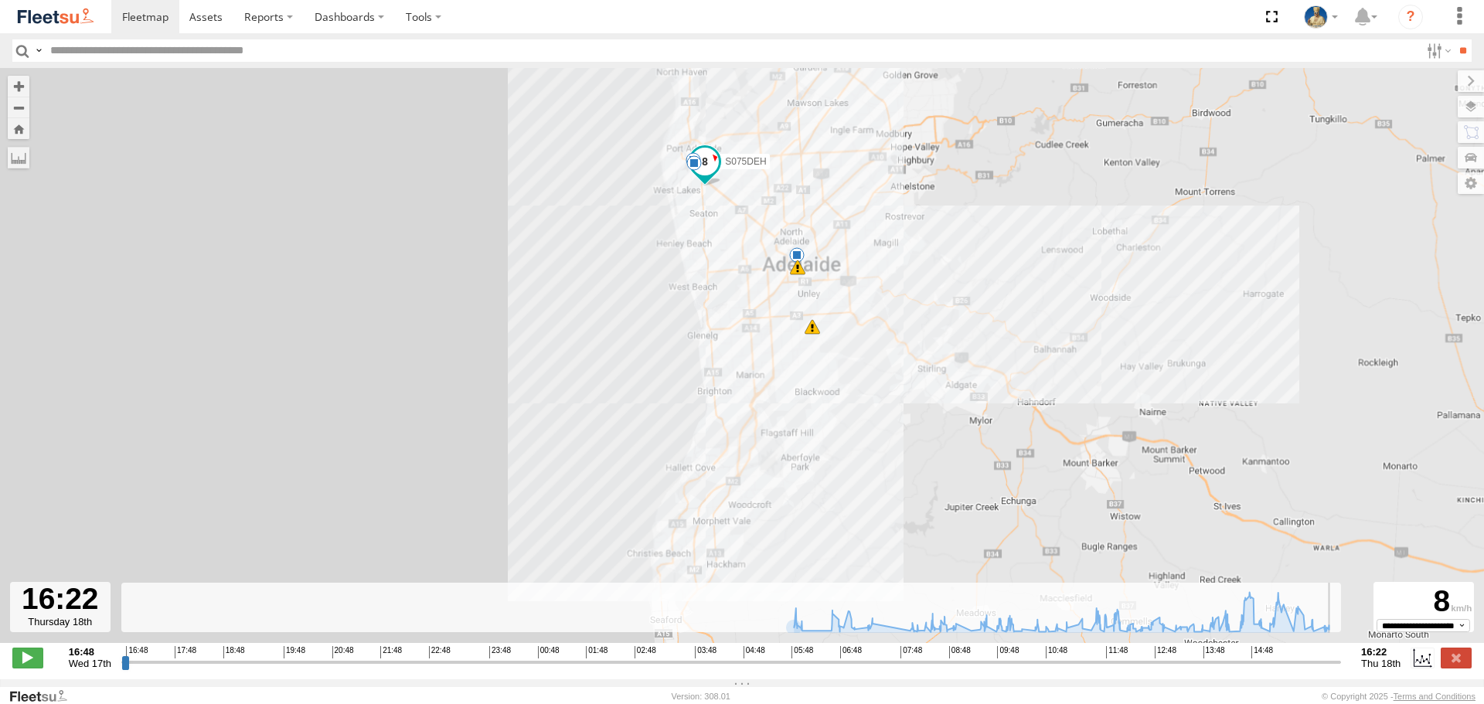
drag, startPoint x: 124, startPoint y: 672, endPoint x: 1343, endPoint y: 625, distance: 1219.1
type input "**********"
click at [1341, 655] on input "range" at bounding box center [731, 662] width 1220 height 15
click at [74, 16] on img at bounding box center [55, 16] width 80 height 21
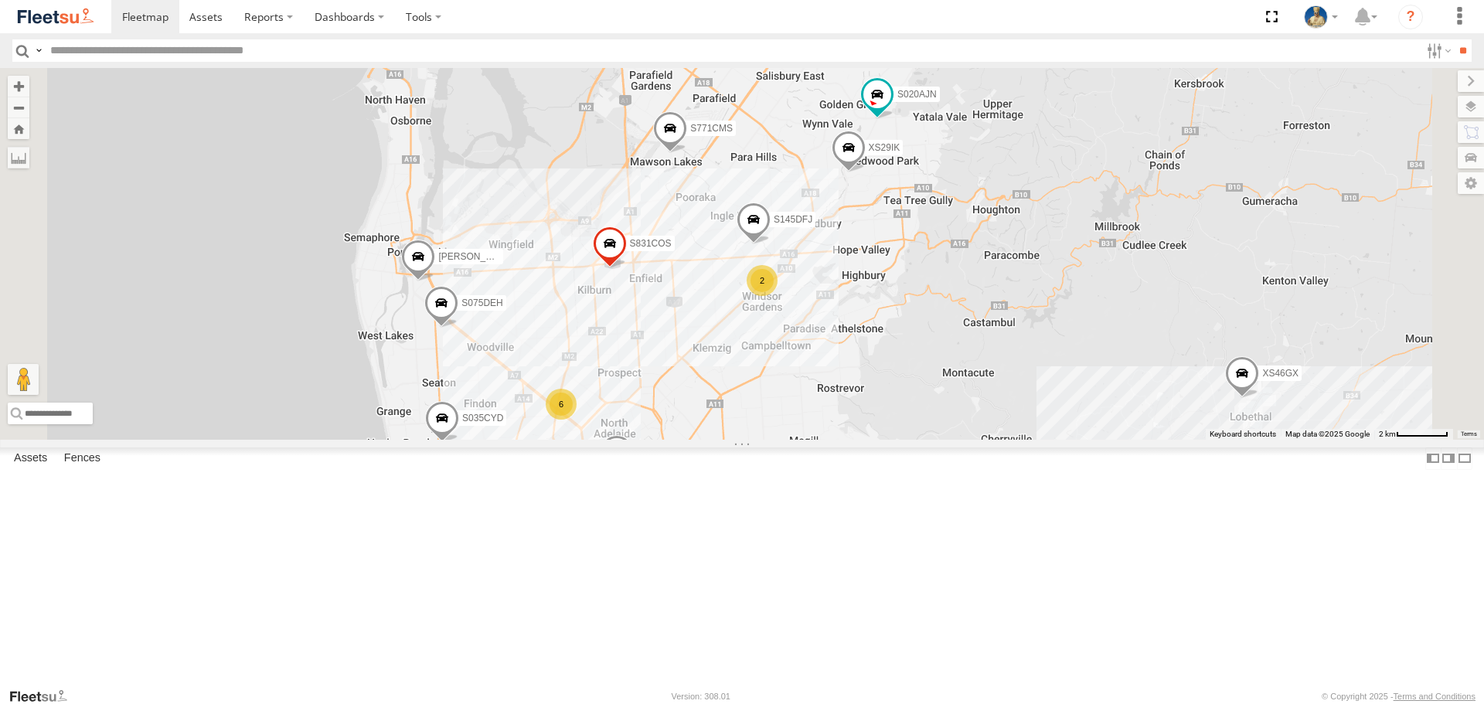
drag, startPoint x: 910, startPoint y: 510, endPoint x: 925, endPoint y: 443, distance: 69.0
click at [925, 439] on div "S343CTS XS46GX S831COS S959CNB DD067S MERC XS45IQ S662CKG S213 DHS S771CMS S035…" at bounding box center [742, 253] width 1484 height 371
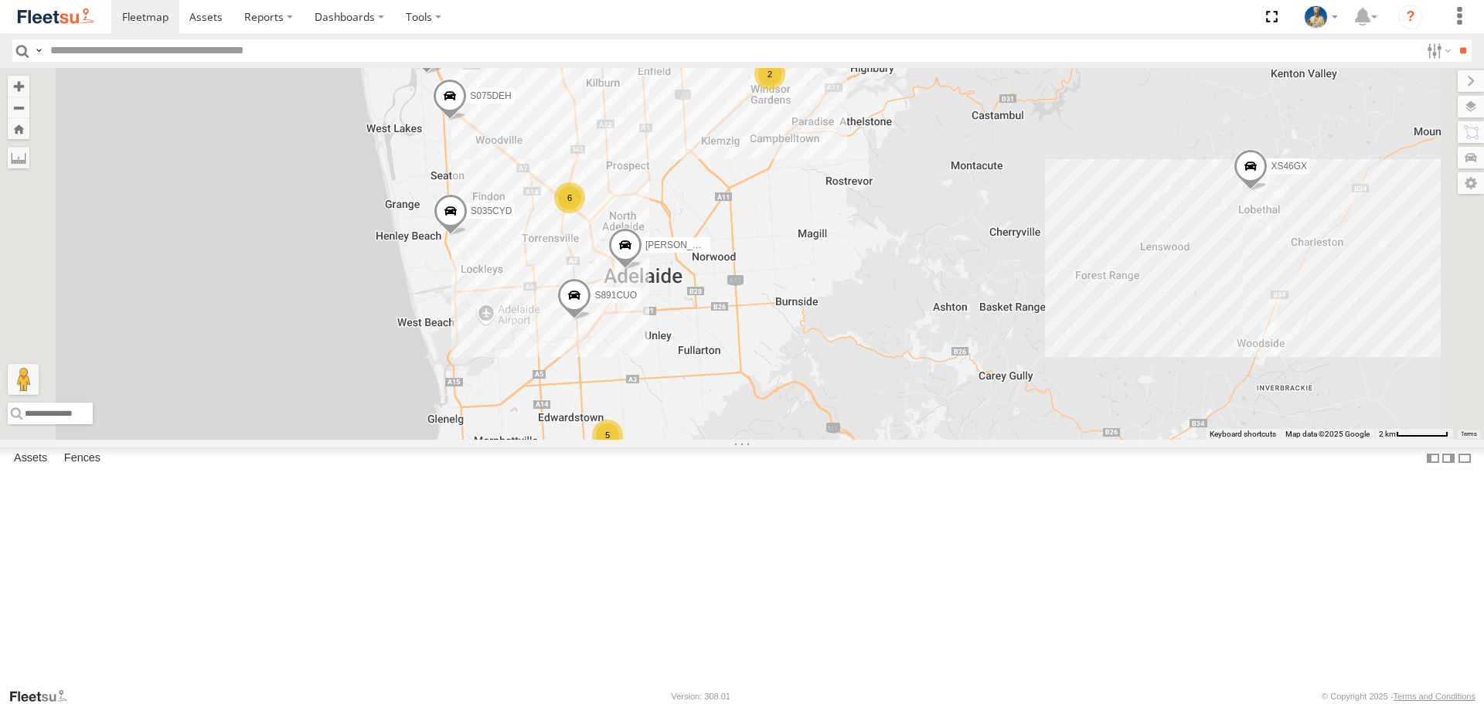
click at [468, 237] on span at bounding box center [451, 216] width 34 height 42
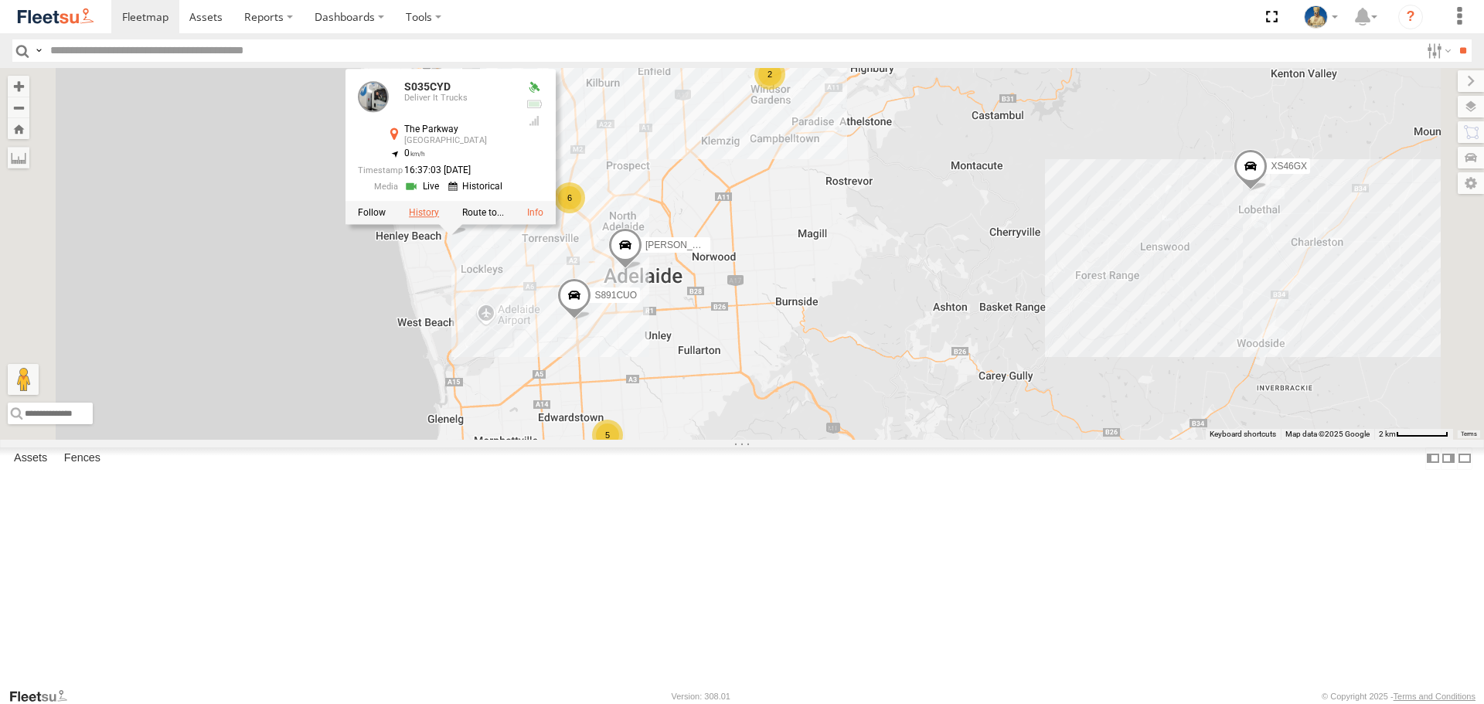
click at [439, 219] on label at bounding box center [424, 213] width 30 height 11
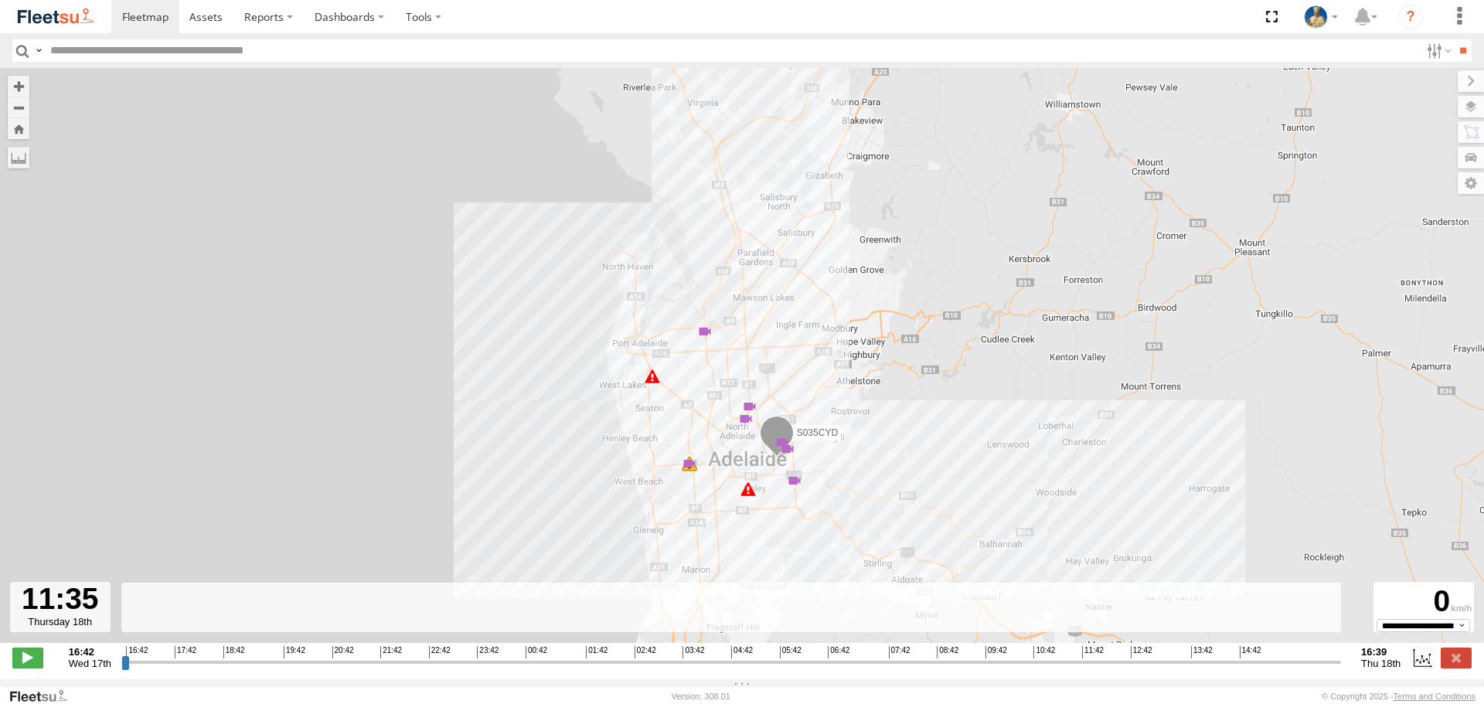
drag, startPoint x: 122, startPoint y: 673, endPoint x: 1080, endPoint y: 663, distance: 957.8
click at [1080, 663] on input "range" at bounding box center [731, 662] width 1220 height 15
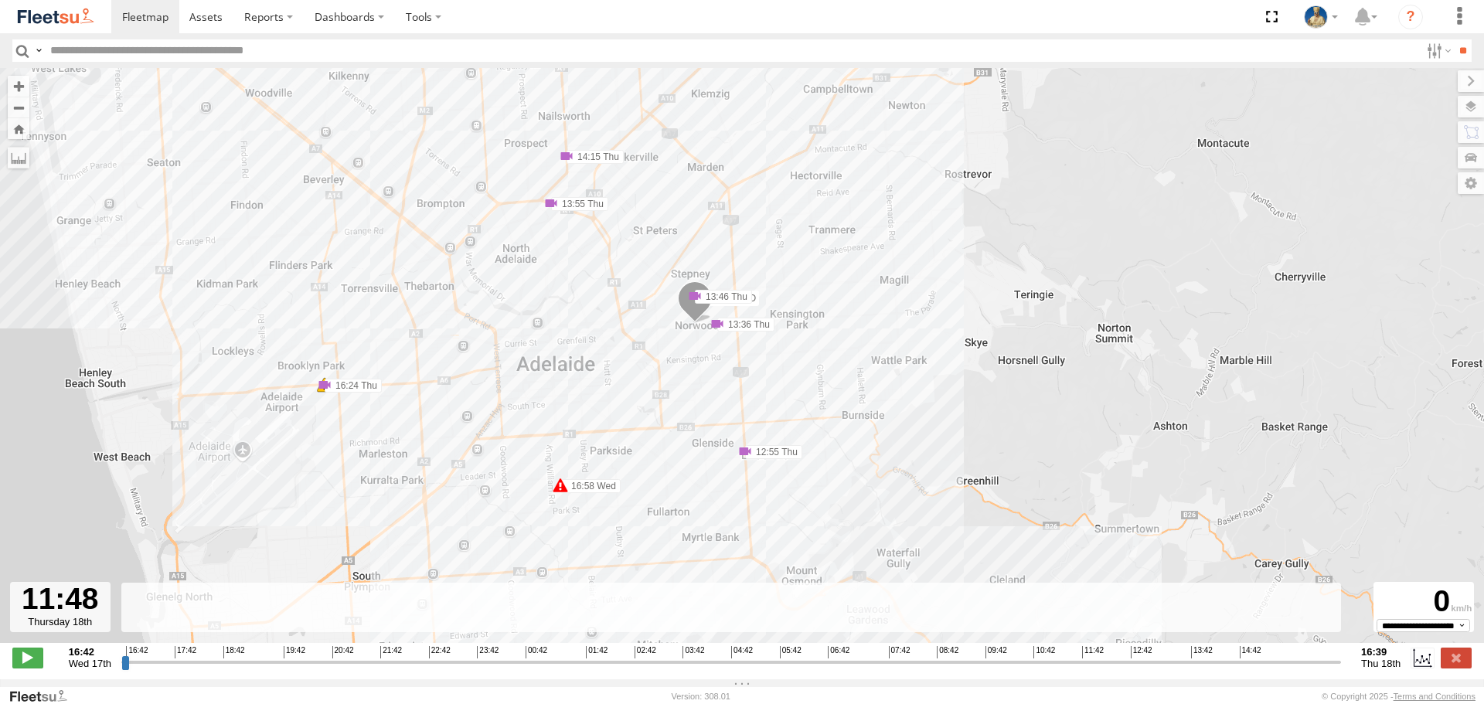
drag, startPoint x: 1078, startPoint y: 671, endPoint x: 1091, endPoint y: 675, distance: 13.0
click at [1091, 669] on input "range" at bounding box center [731, 662] width 1220 height 15
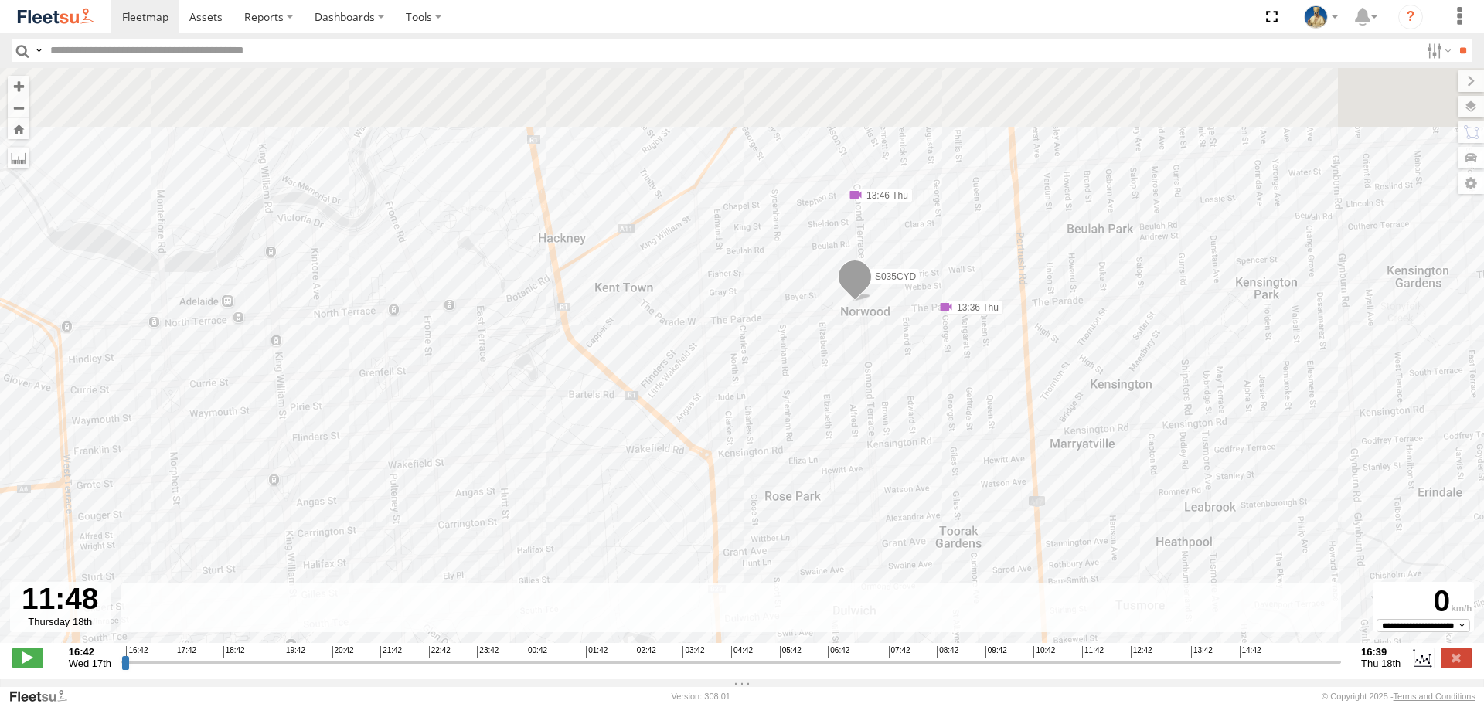
drag, startPoint x: 955, startPoint y: 170, endPoint x: 928, endPoint y: 408, distance: 239.5
click at [931, 410] on div "S035CYD 16:58 Wed 18:20 Wed 10:07 Thu 12:55 Thu 13:36 Thu 13:46 Thu 13:55 Thu 1…" at bounding box center [742, 363] width 1484 height 591
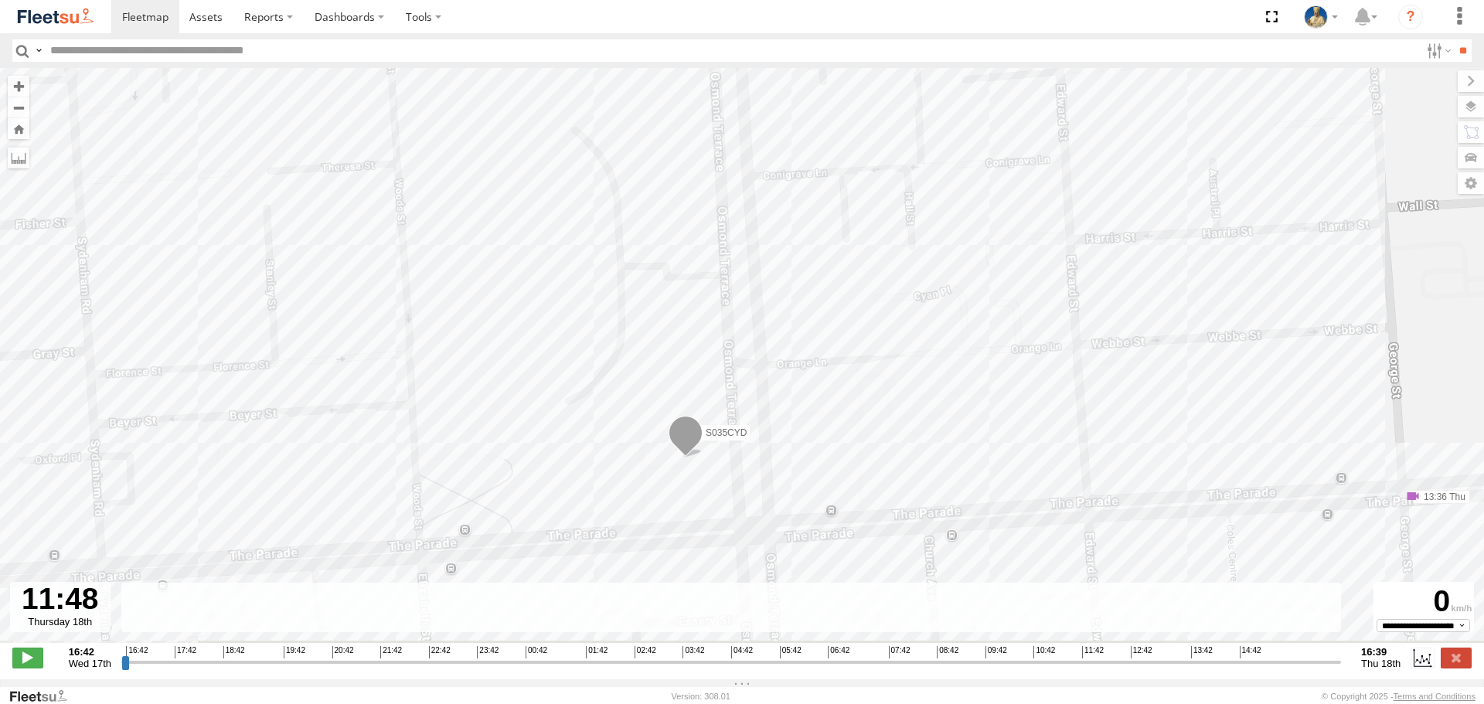
drag, startPoint x: 849, startPoint y: 378, endPoint x: 887, endPoint y: 344, distance: 50.9
click at [887, 345] on div "S035CYD 16:58 Wed 18:20 Wed 10:07 Thu 12:55 Thu 13:36 Thu 13:46 Thu 13:55 Thu 1…" at bounding box center [742, 363] width 1484 height 591
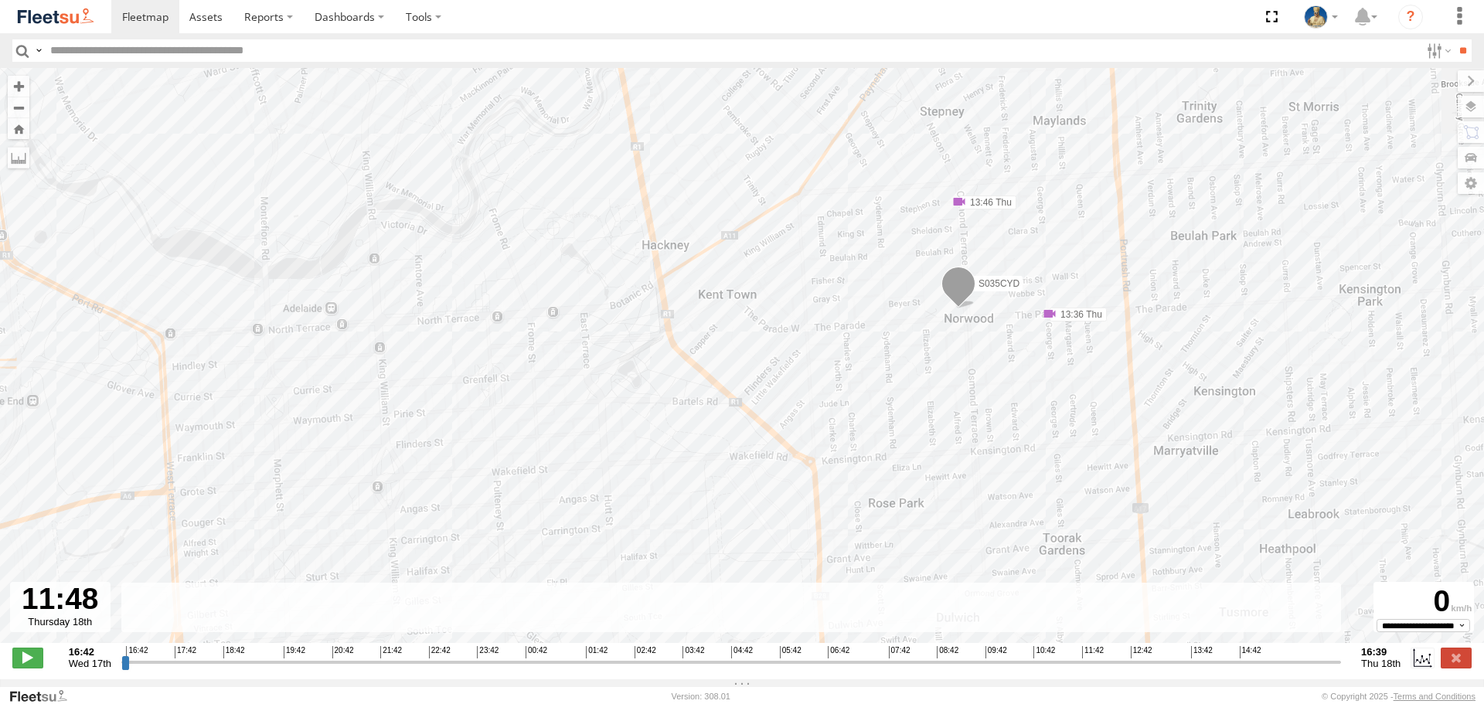
drag, startPoint x: 1159, startPoint y: 254, endPoint x: 1102, endPoint y: 250, distance: 57.4
click at [1104, 250] on div "S035CYD 16:58 Wed 18:20 Wed 10:07 Thu 12:55 Thu 13:36 Thu 13:46 Thu 13:55 Thu 1…" at bounding box center [742, 363] width 1484 height 591
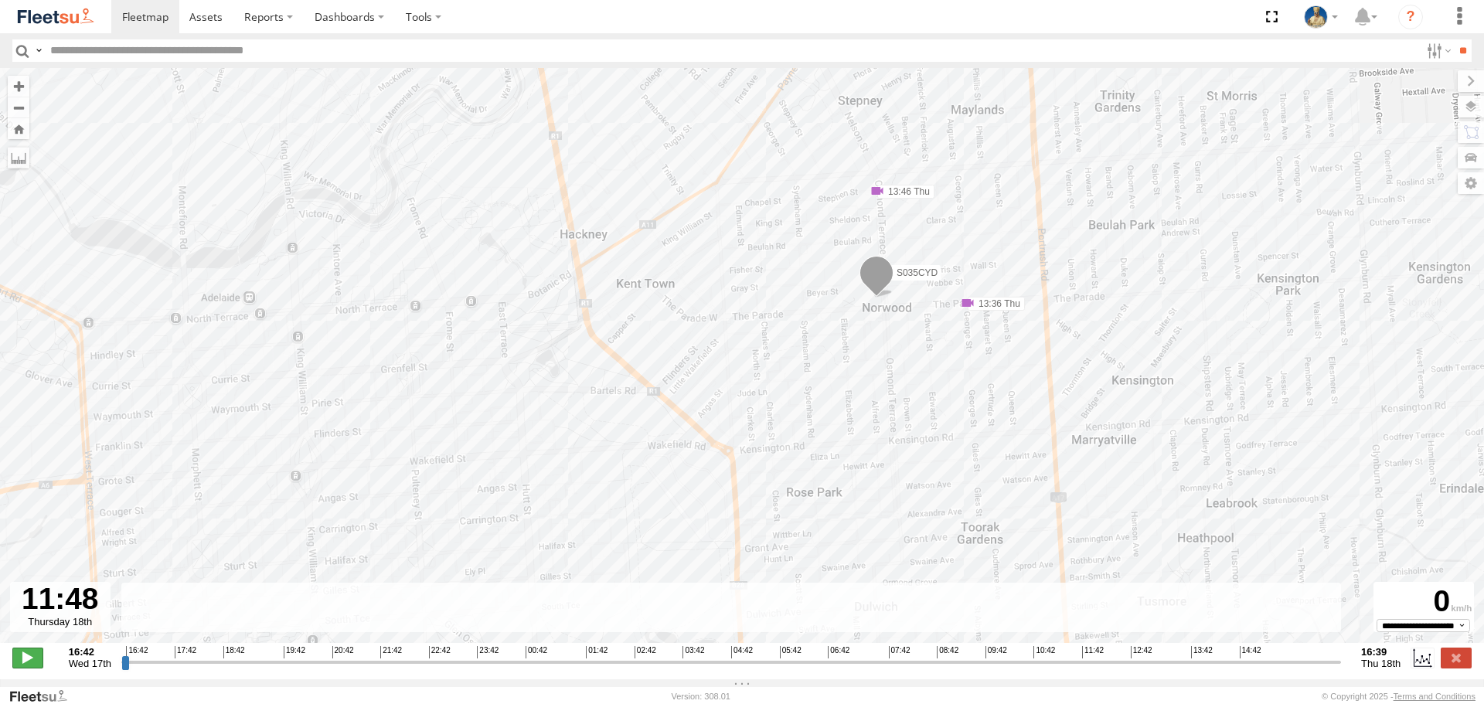
click at [29, 667] on span at bounding box center [27, 658] width 31 height 20
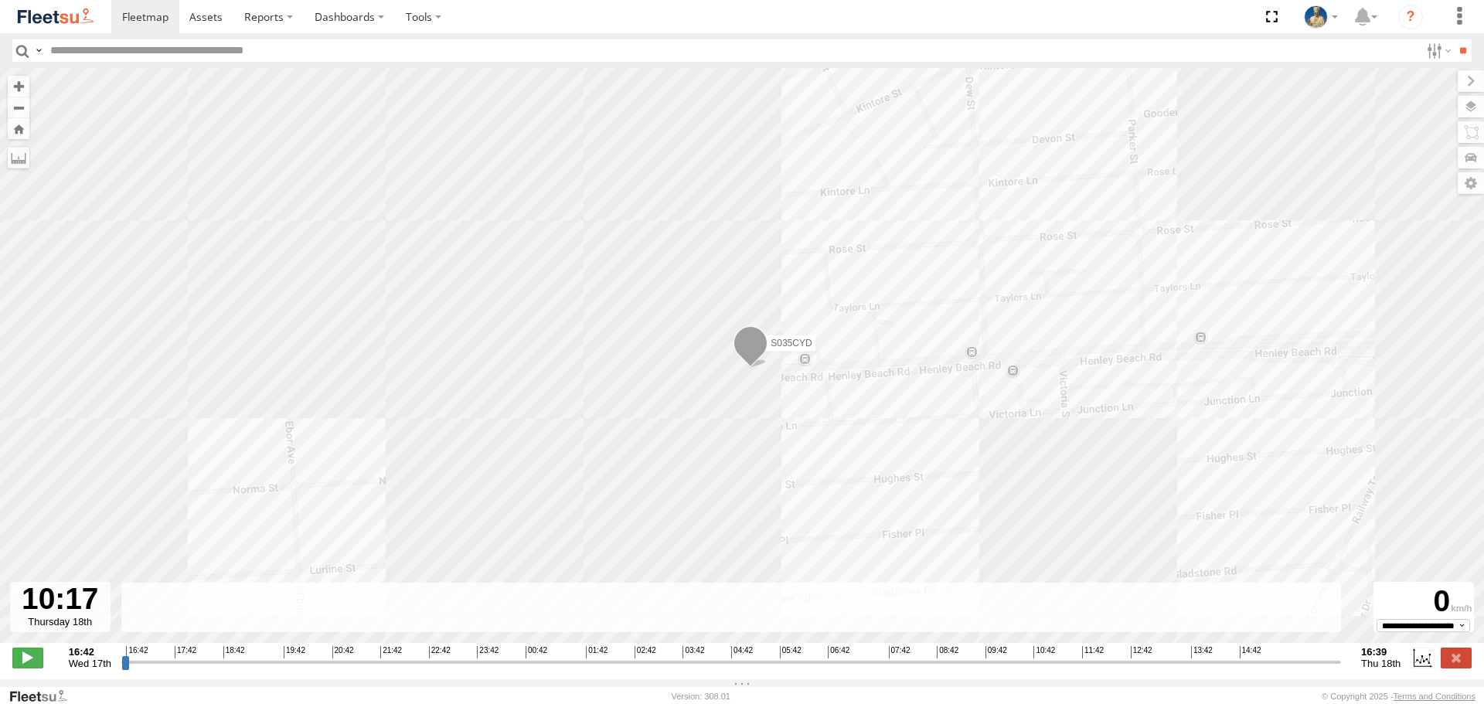
drag, startPoint x: 1077, startPoint y: 672, endPoint x: 1013, endPoint y: 668, distance: 64.3
click at [1013, 668] on input "range" at bounding box center [731, 662] width 1220 height 15
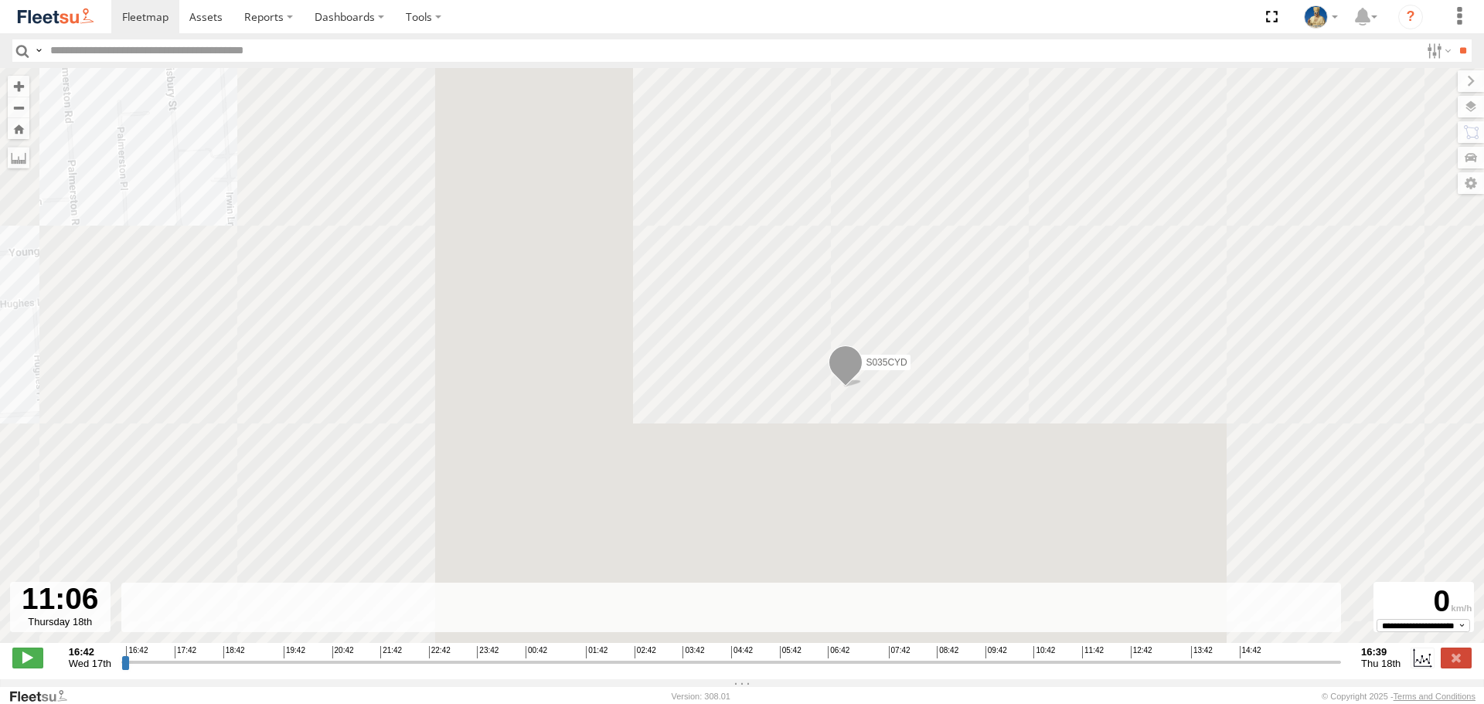
drag, startPoint x: 1022, startPoint y: 670, endPoint x: 1054, endPoint y: 667, distance: 31.8
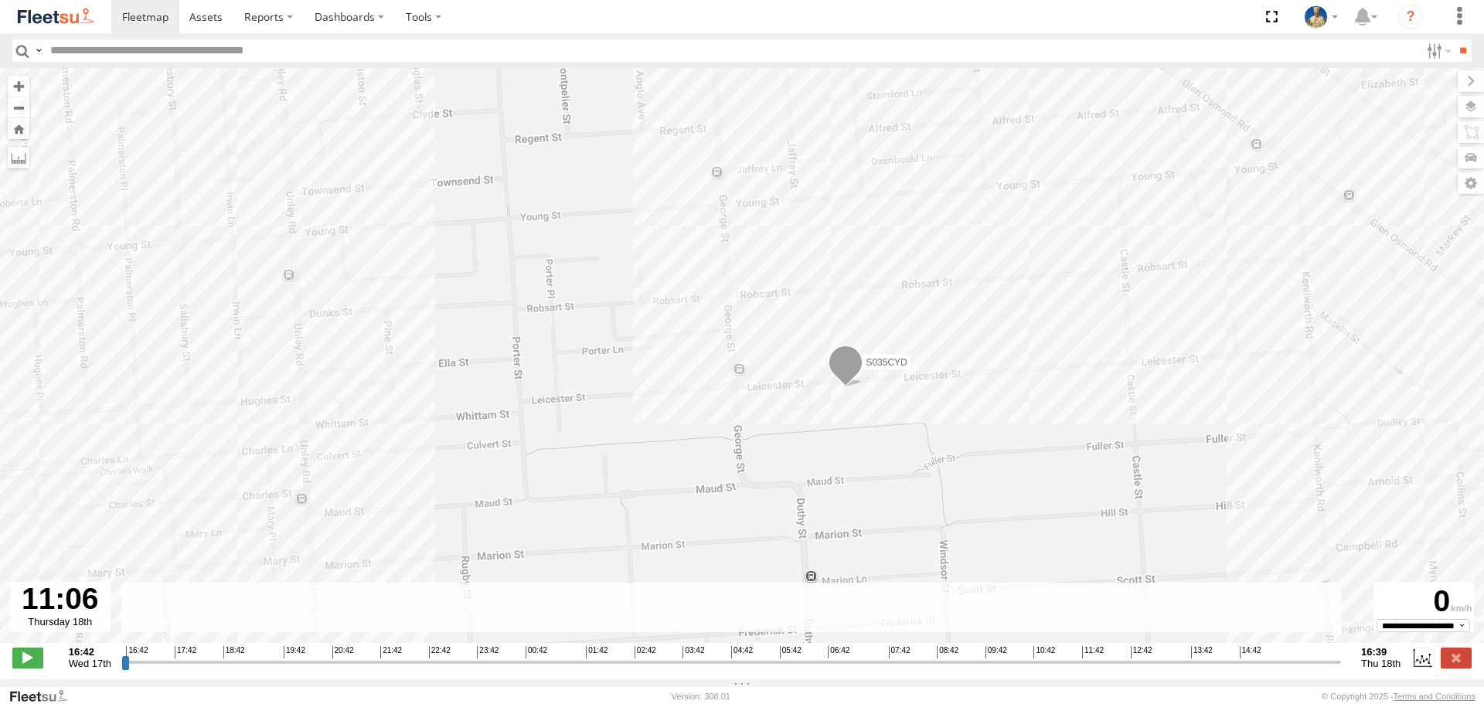
click at [1054, 667] on input "range" at bounding box center [731, 662] width 1220 height 15
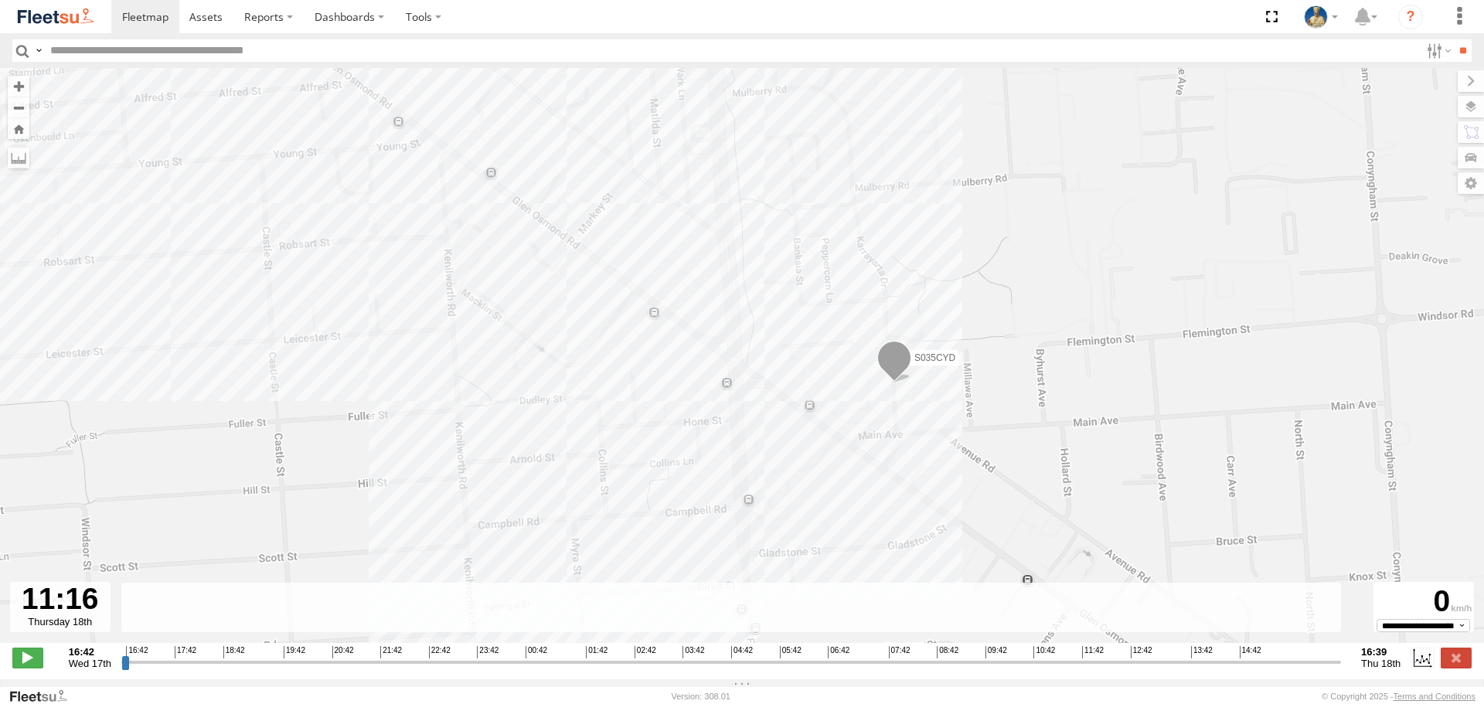
click at [1061, 669] on input "range" at bounding box center [731, 662] width 1220 height 15
click at [26, 668] on span at bounding box center [27, 658] width 31 height 20
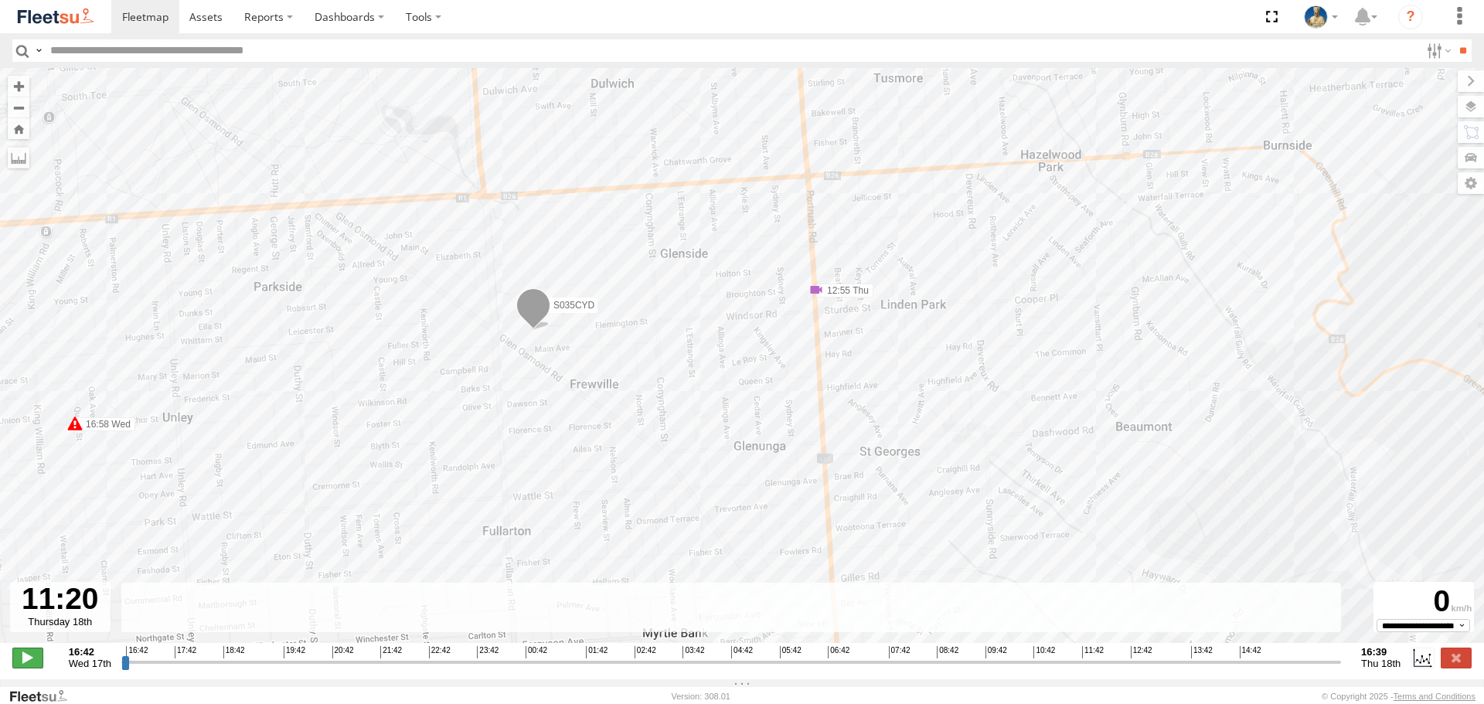
click at [21, 666] on span at bounding box center [27, 658] width 31 height 20
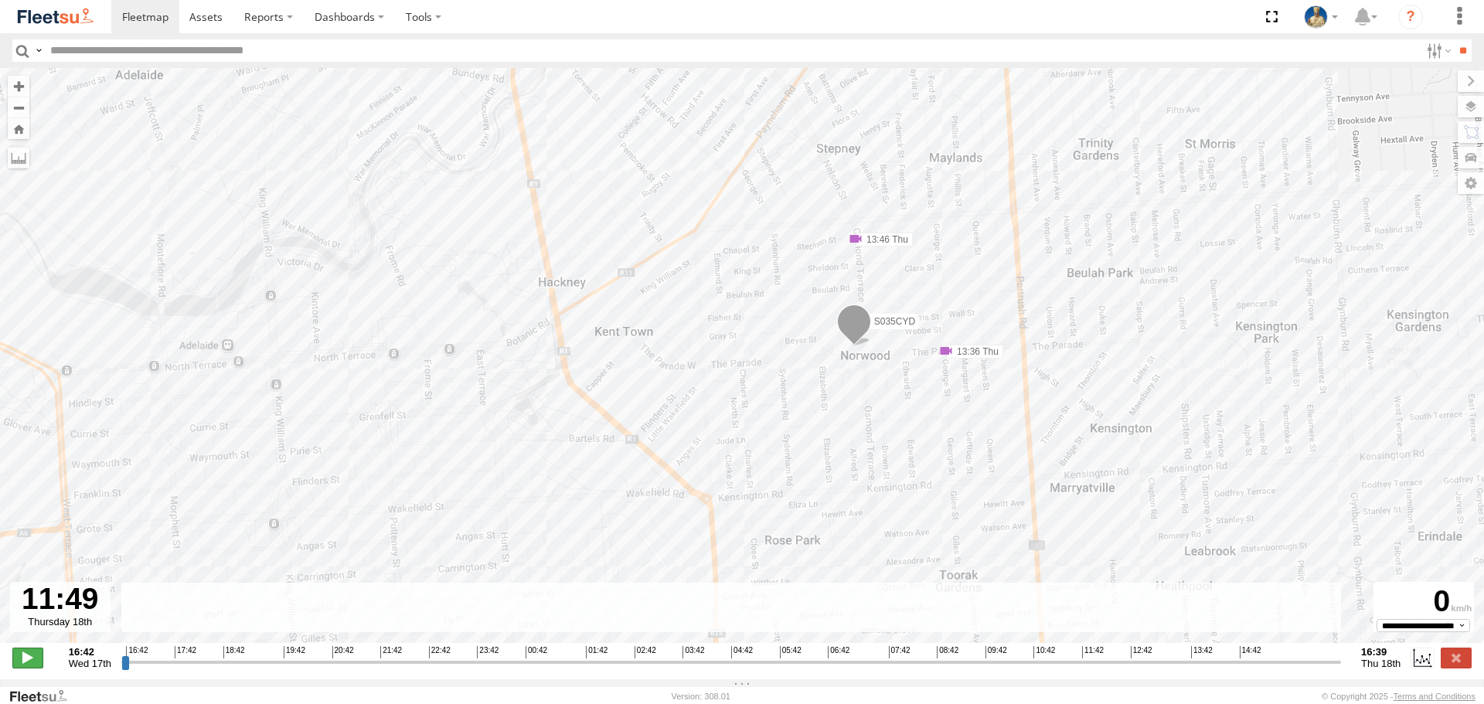
click at [22, 667] on span at bounding box center [27, 658] width 31 height 20
click at [1054, 390] on div "S035CYD 16:58 Wed 18:20 Wed 10:07 Thu 12:55 Thu 13:36 Thu 13:46 Thu 13:55 Thu 1…" at bounding box center [742, 363] width 1484 height 591
click at [22, 668] on span at bounding box center [27, 658] width 31 height 20
drag, startPoint x: 1102, startPoint y: 672, endPoint x: 1087, endPoint y: 676, distance: 15.9
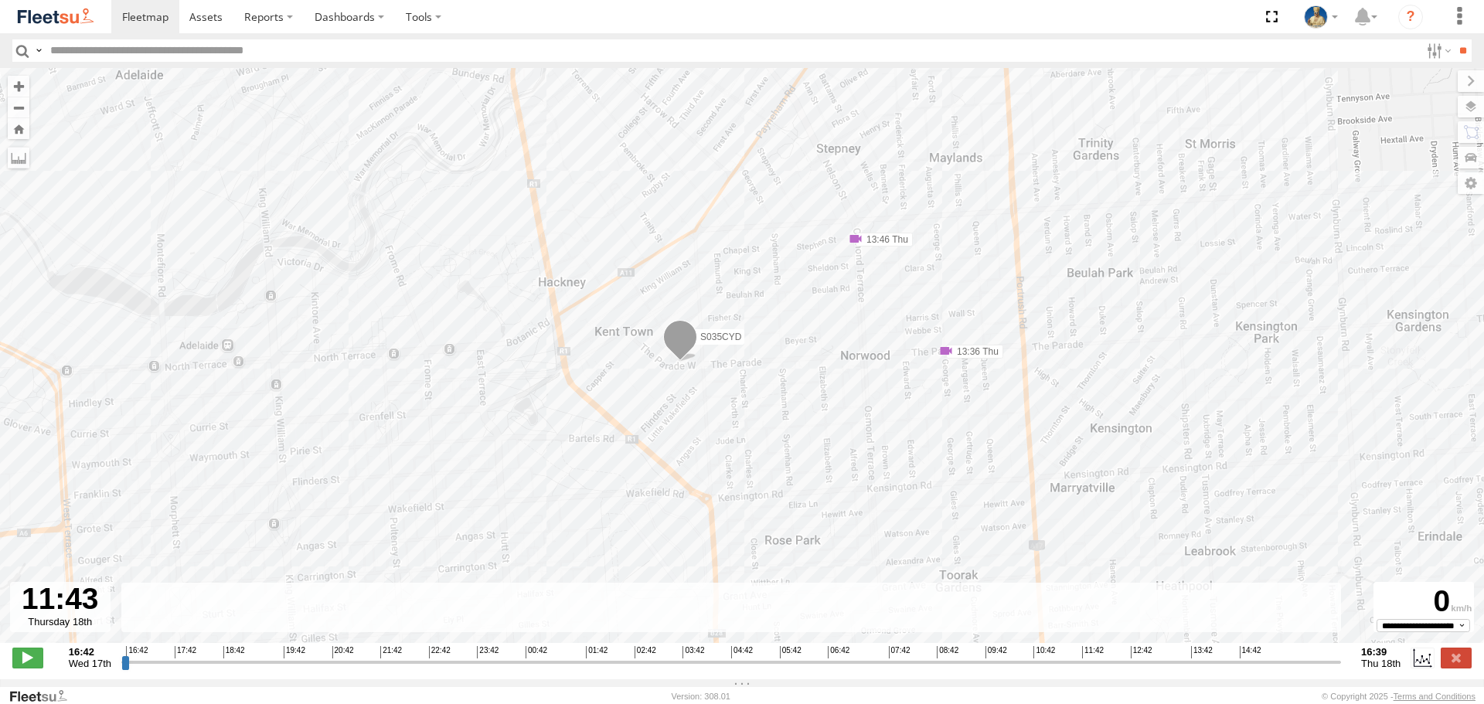
click at [1087, 669] on input "range" at bounding box center [731, 662] width 1220 height 15
click at [32, 668] on span at bounding box center [27, 658] width 31 height 20
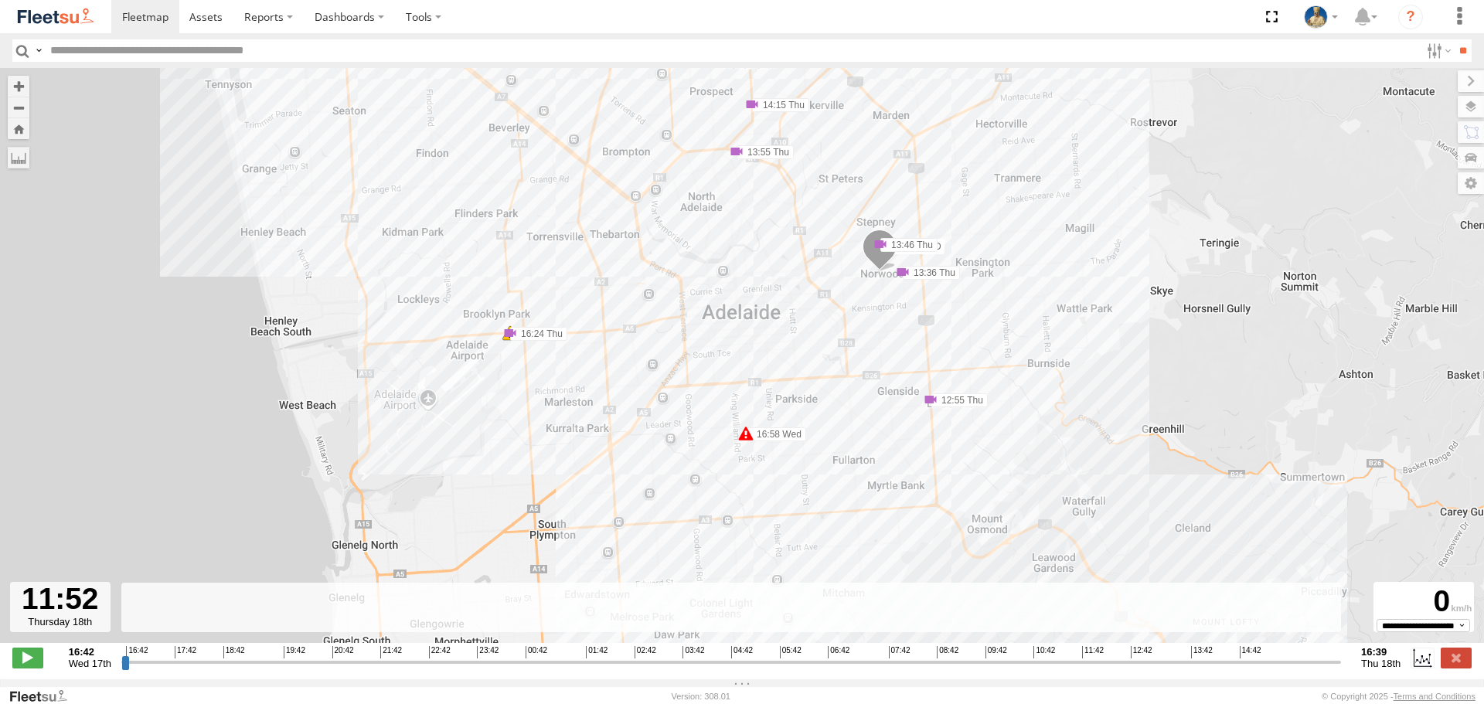
drag, startPoint x: 1064, startPoint y: 308, endPoint x: 1107, endPoint y: 334, distance: 50.6
click at [1107, 334] on div "S035CYD 16:58 Wed 18:20 Wed 10:07 Thu 12:55 Thu 13:36 Thu 13:46 Thu 13:55 Thu 1…" at bounding box center [742, 363] width 1484 height 591
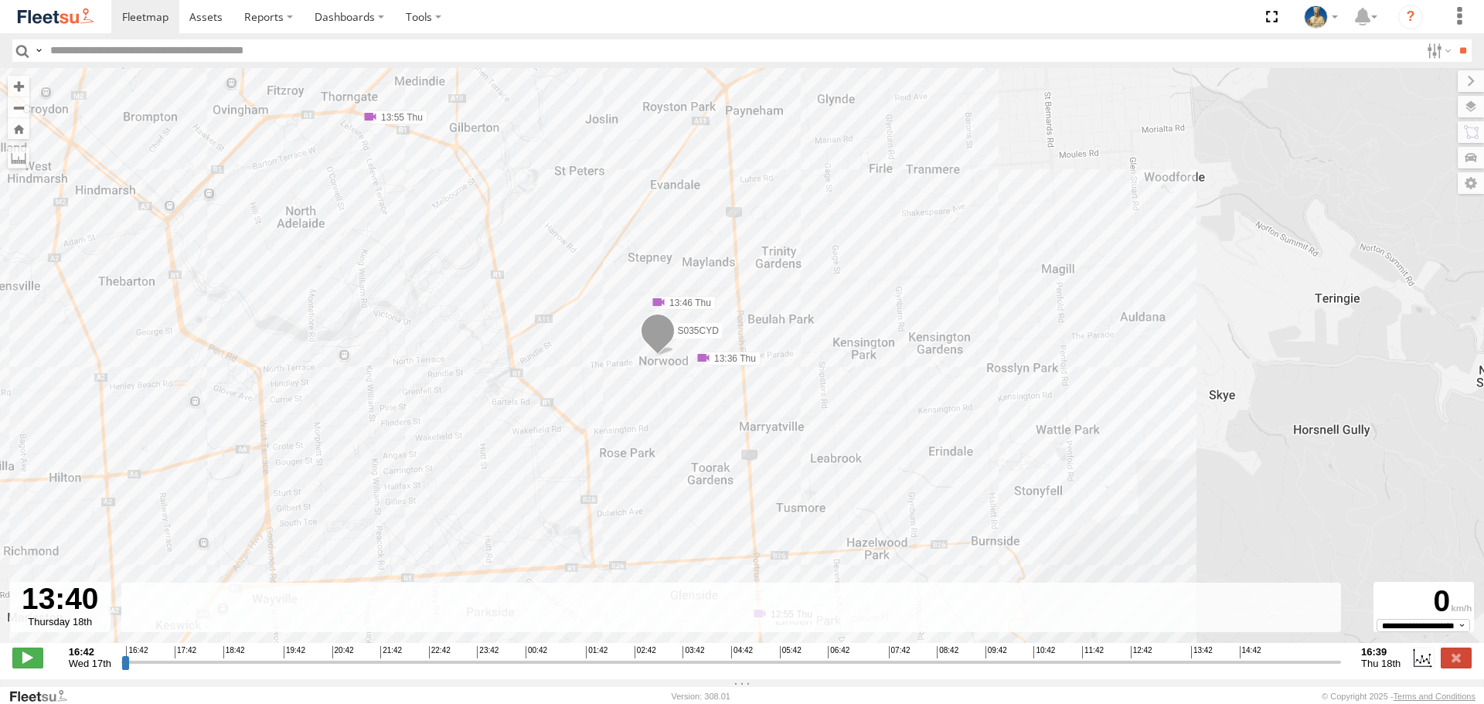
drag, startPoint x: 1097, startPoint y: 672, endPoint x: 1185, endPoint y: 665, distance: 88.4
type input "**********"
click at [1185, 665] on input "range" at bounding box center [731, 662] width 1220 height 15
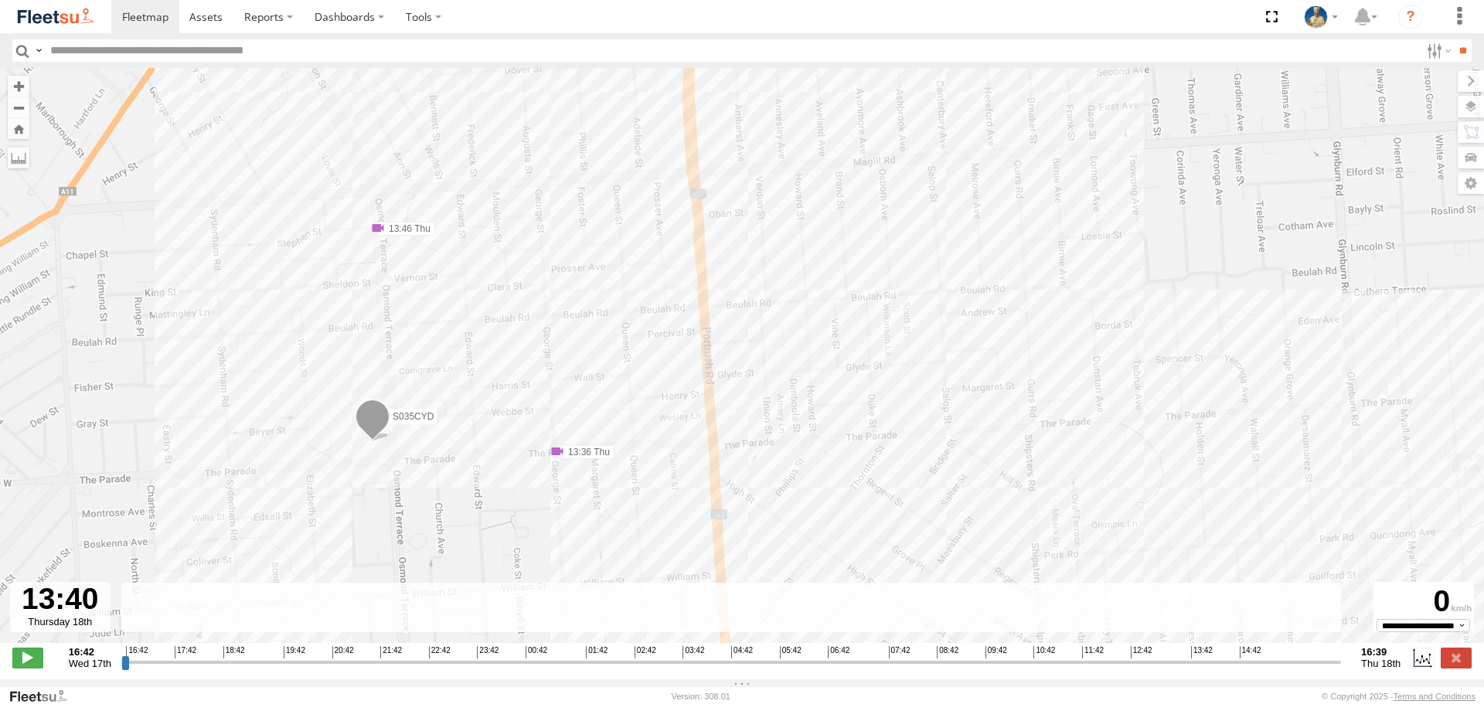
drag, startPoint x: 696, startPoint y: 355, endPoint x: 853, endPoint y: 353, distance: 157.7
click at [853, 353] on div "S035CYD 16:58 Wed 18:20 Wed 10:07 Thu 12:55 Thu 13:36 Thu 13:46 Thu 13:55 Thu 1…" at bounding box center [742, 363] width 1484 height 591
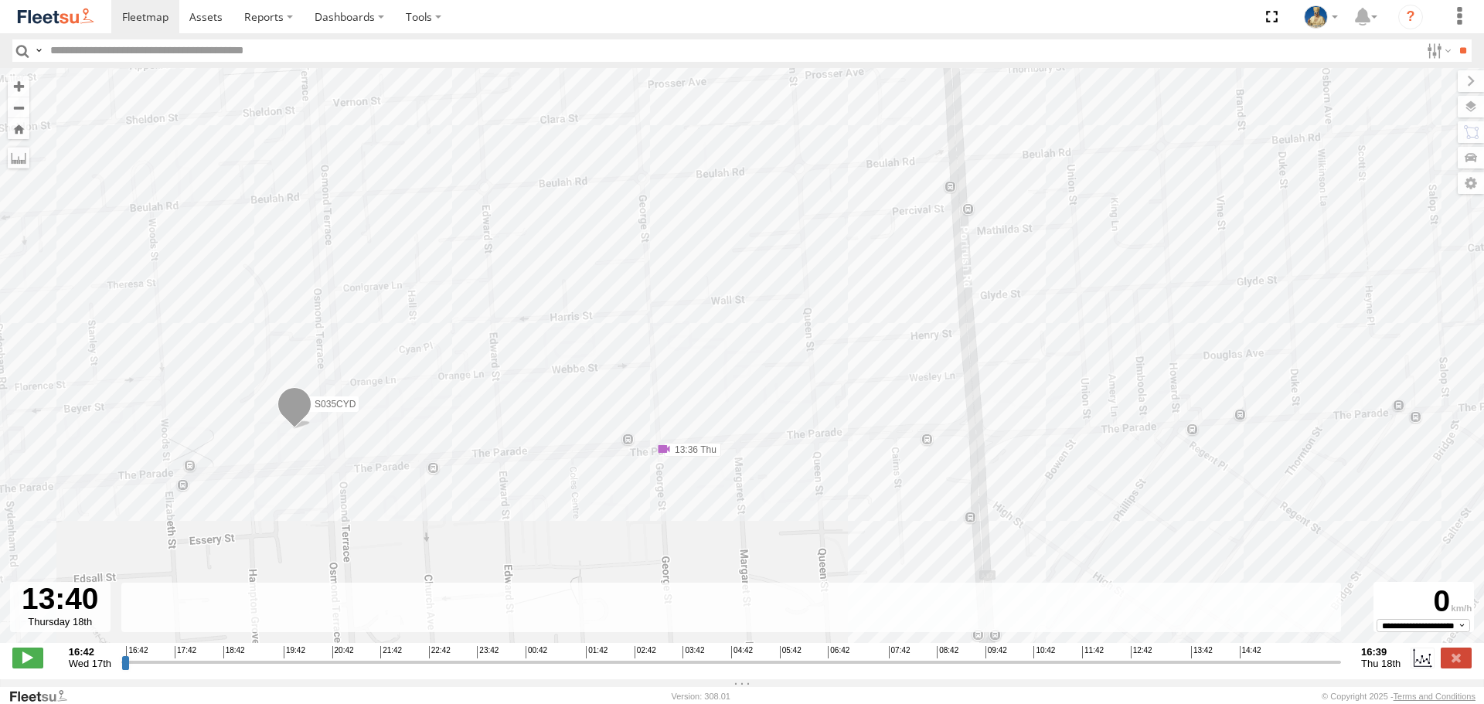
drag, startPoint x: 271, startPoint y: 508, endPoint x: 431, endPoint y: 490, distance: 161.0
click at [431, 490] on div "S035CYD 16:58 Wed 18:20 Wed 10:07 Thu 12:55 Thu 13:36 Thu 13:46 Thu 13:55 Thu 1…" at bounding box center [742, 363] width 1484 height 591
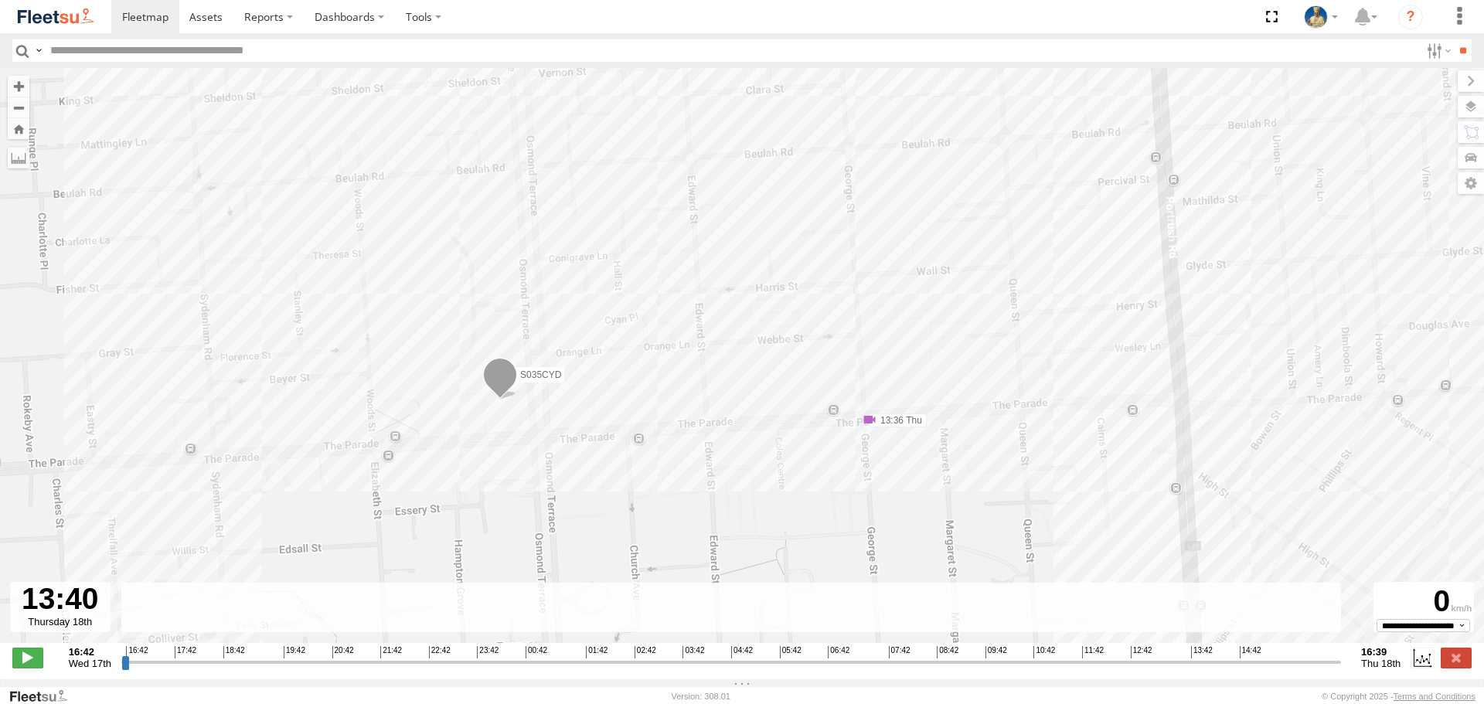
click at [62, 16] on img at bounding box center [55, 16] width 80 height 21
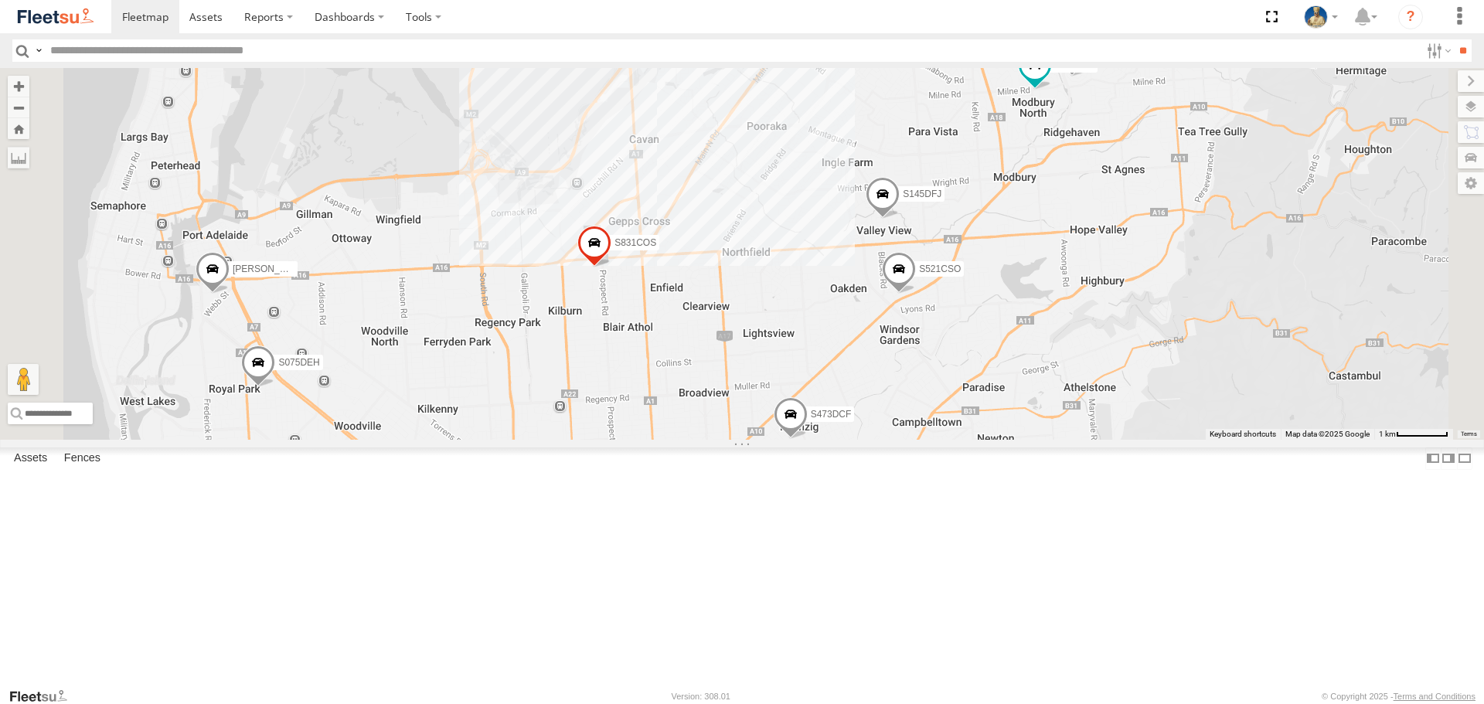
drag, startPoint x: 788, startPoint y: 495, endPoint x: 857, endPoint y: 424, distance: 99.5
click at [843, 438] on div "S343CTS XS46GX S831COS S959CNB DD067S MERC XS45IQ S473DCF S662CKG S213 DHS S771…" at bounding box center [742, 253] width 1484 height 371
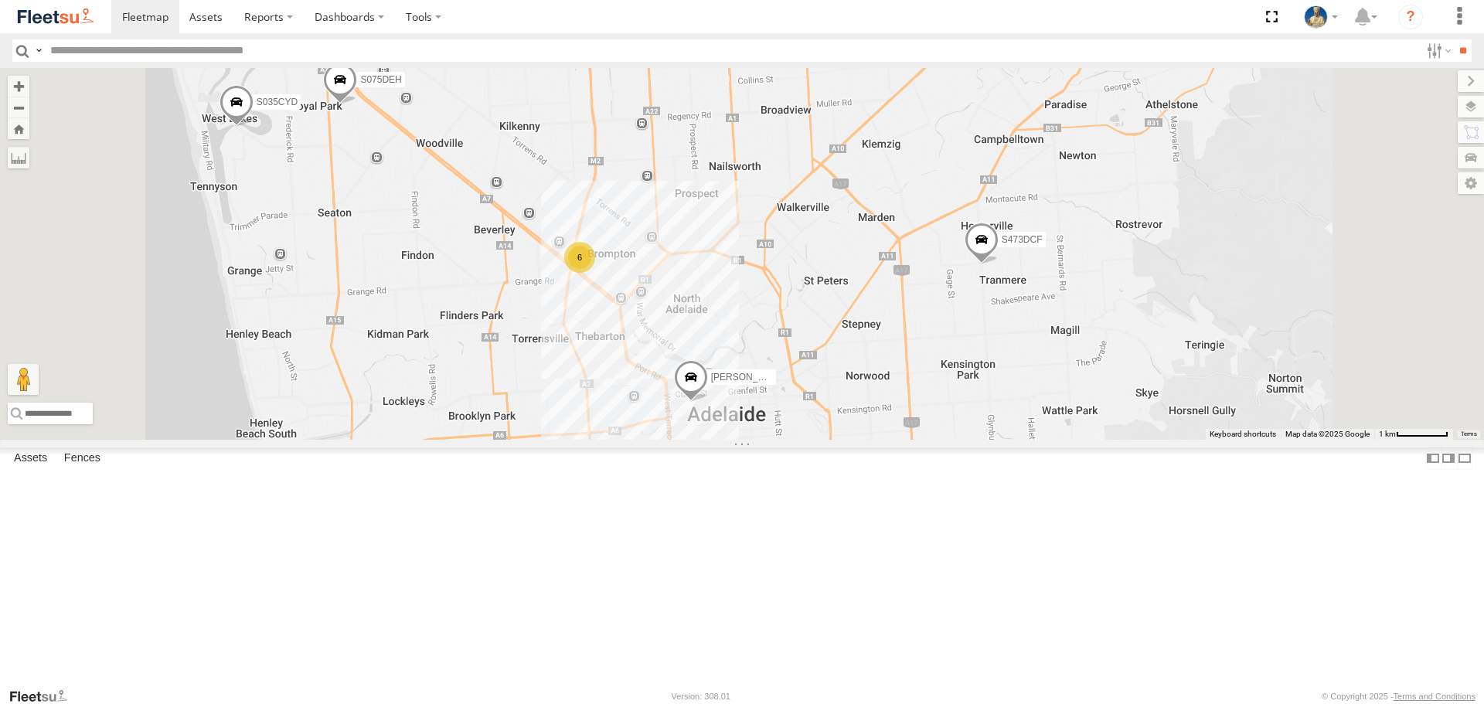
drag, startPoint x: 709, startPoint y: 260, endPoint x: 812, endPoint y: 284, distance: 106.3
click at [811, 284] on div "S145DFJ S075DEH S020AJN S831COS S521CSO S891CUO S473DCF S035CYD Gian Della Port…" at bounding box center [742, 253] width 1484 height 371
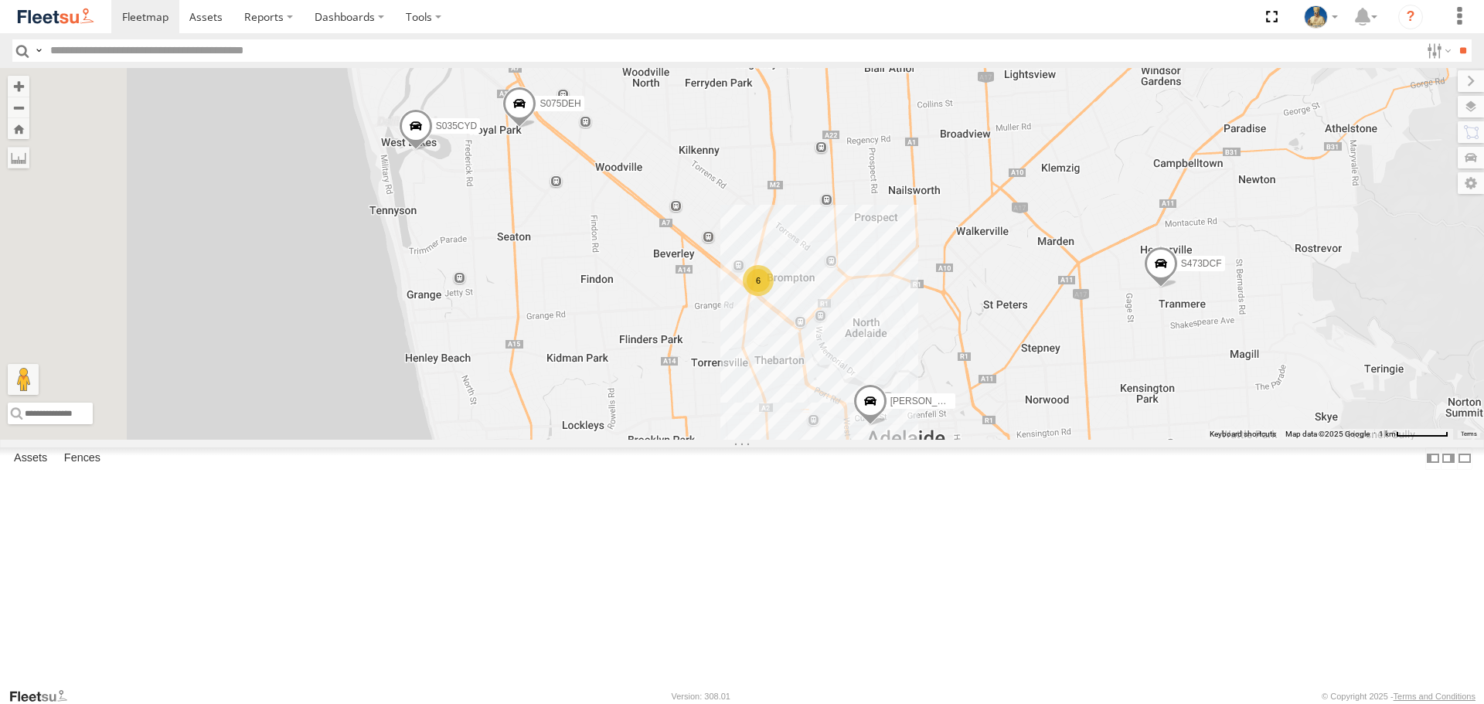
click at [433, 151] on span at bounding box center [416, 130] width 34 height 42
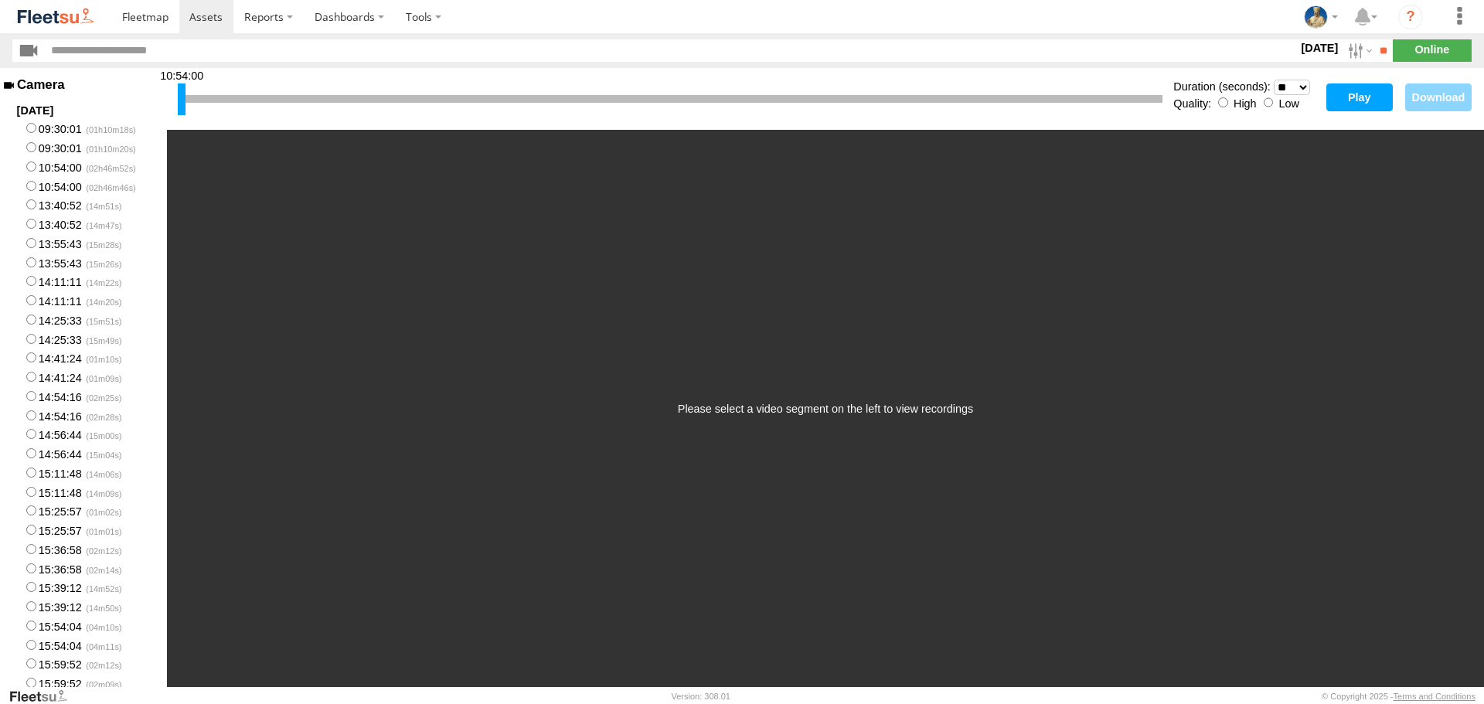
click at [1377, 97] on button "Play" at bounding box center [1359, 97] width 66 height 28
drag, startPoint x: 183, startPoint y: 97, endPoint x: 536, endPoint y: 110, distance: 353.5
click at [536, 110] on div at bounding box center [535, 99] width 8 height 32
click at [1359, 97] on button "Play" at bounding box center [1359, 97] width 66 height 28
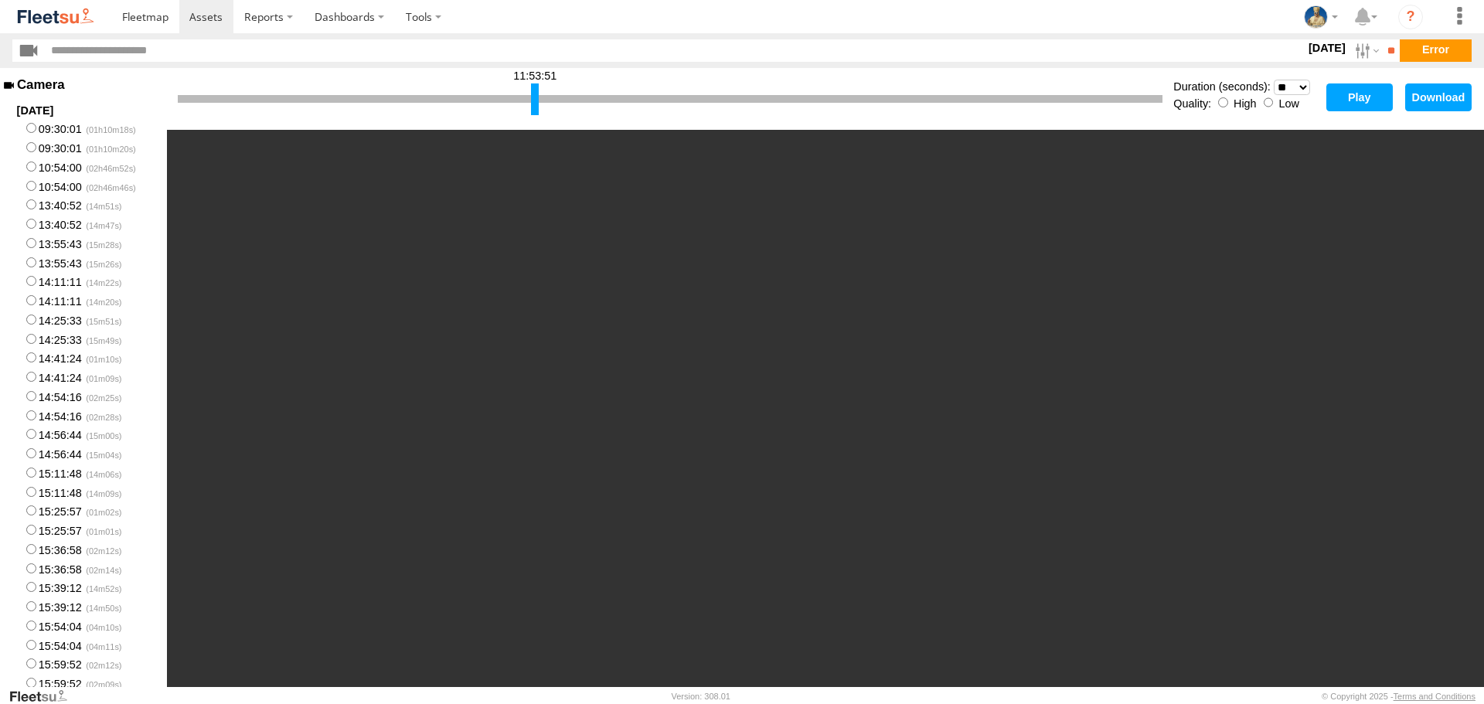
click at [1361, 100] on button "Play" at bounding box center [1359, 97] width 66 height 28
click at [1377, 96] on button "Play" at bounding box center [1359, 97] width 66 height 28
click at [43, 131] on label "09:30:01" at bounding box center [83, 128] width 167 height 19
click at [1359, 97] on button "Play" at bounding box center [1359, 97] width 66 height 28
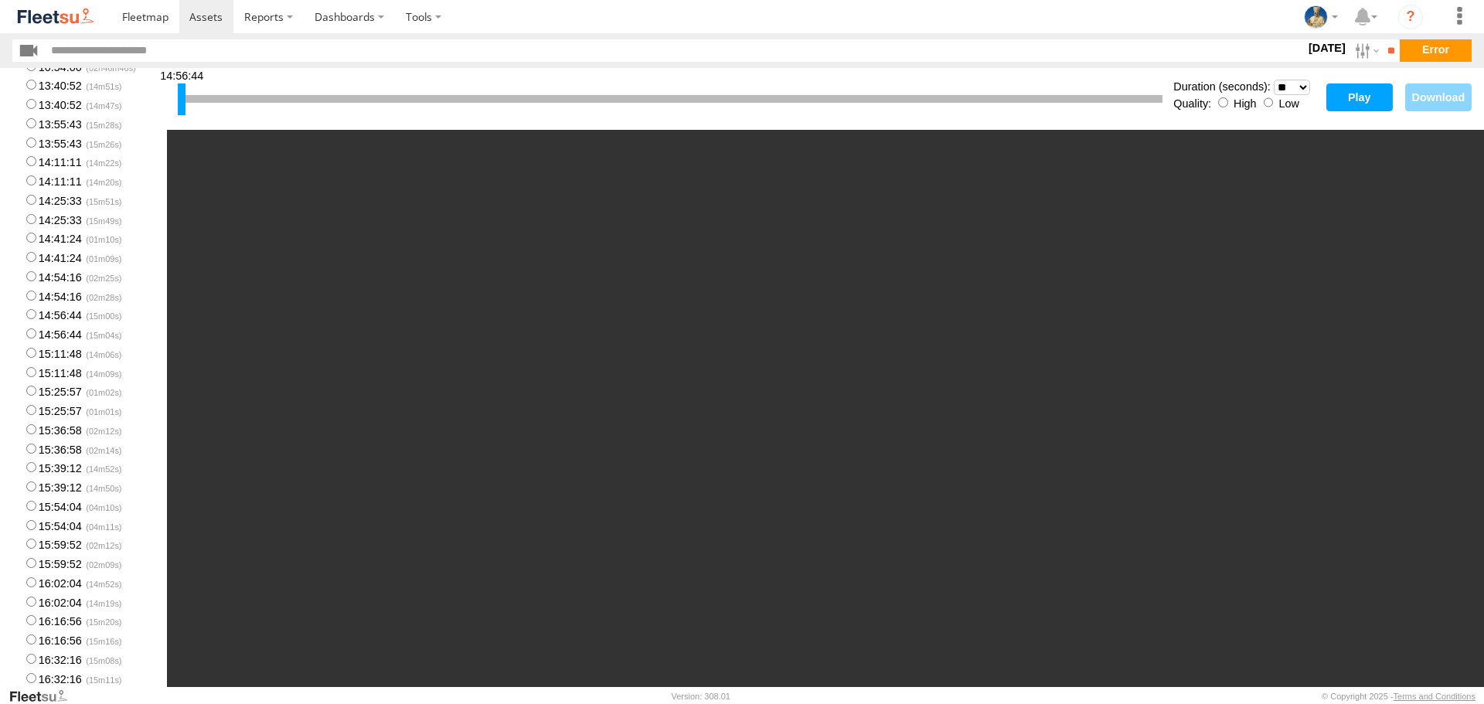
click at [1350, 94] on button "Play" at bounding box center [1359, 97] width 66 height 28
click at [1364, 84] on button "Play" at bounding box center [1359, 97] width 66 height 28
